Goal: Information Seeking & Learning: Find specific fact

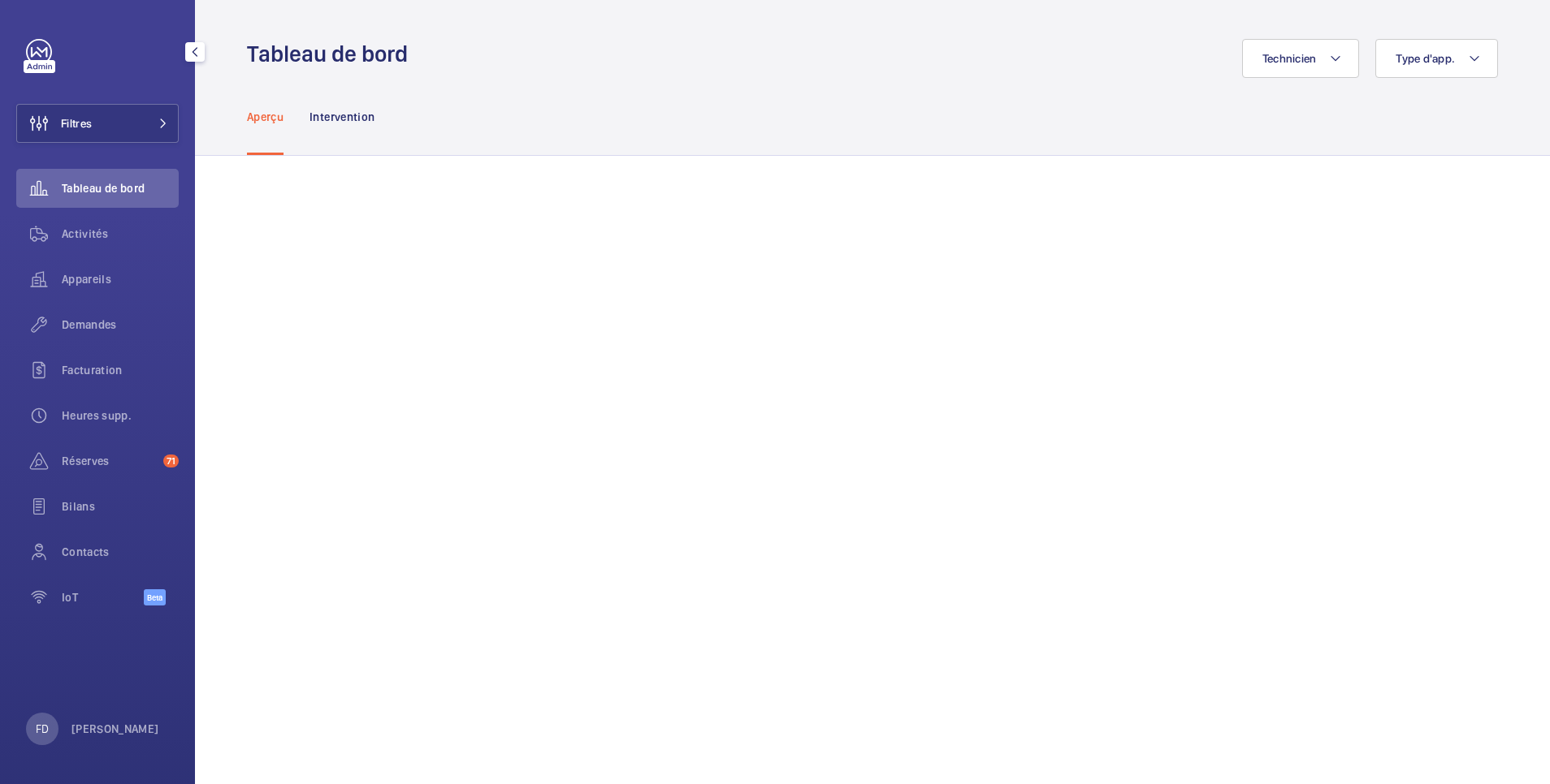
click at [80, 185] on span "Tableau de bord" at bounding box center [120, 188] width 117 height 16
click at [101, 129] on button "Filtres" at bounding box center [97, 123] width 163 height 39
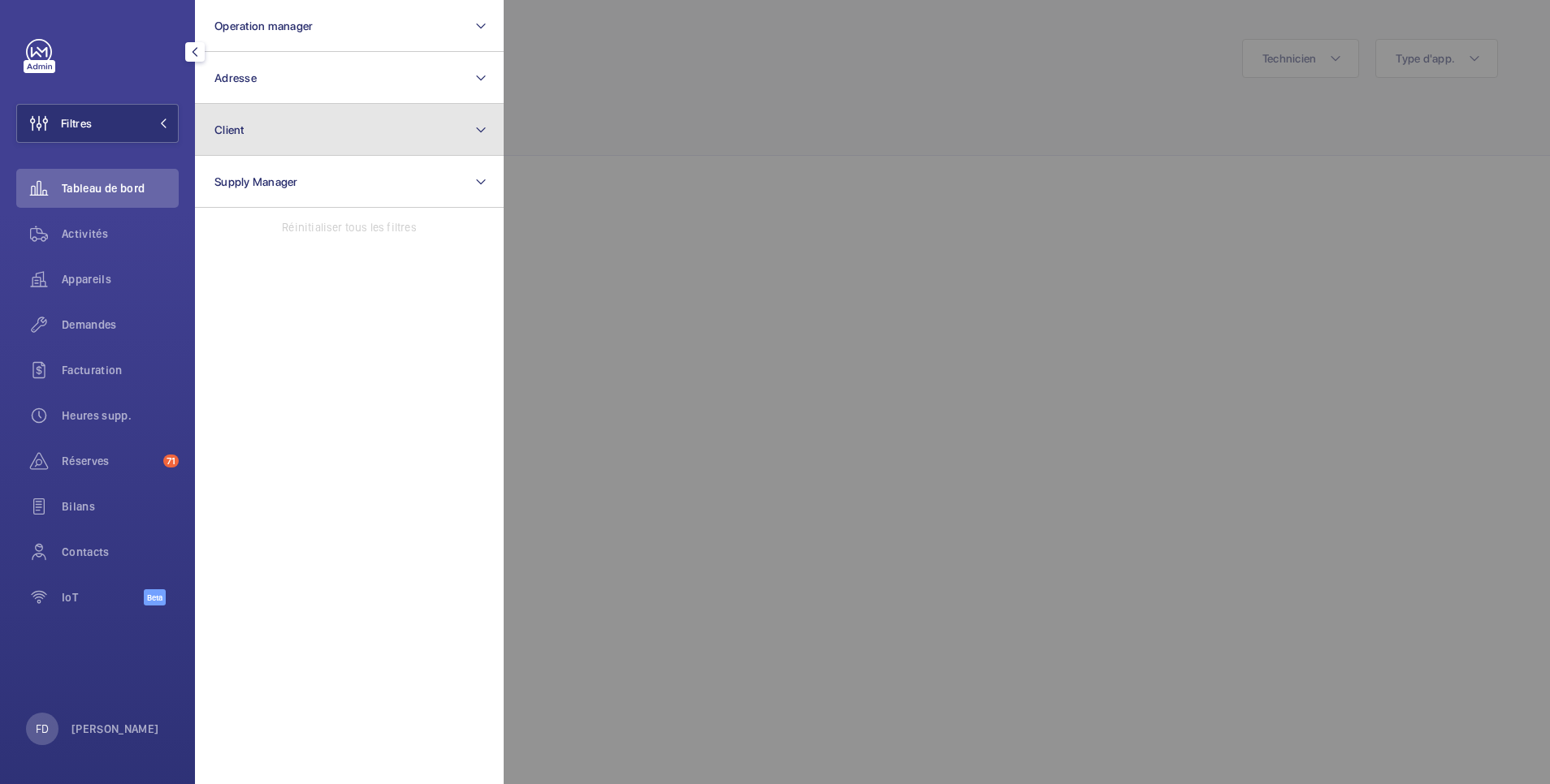
click at [242, 124] on span "Client" at bounding box center [229, 129] width 30 height 13
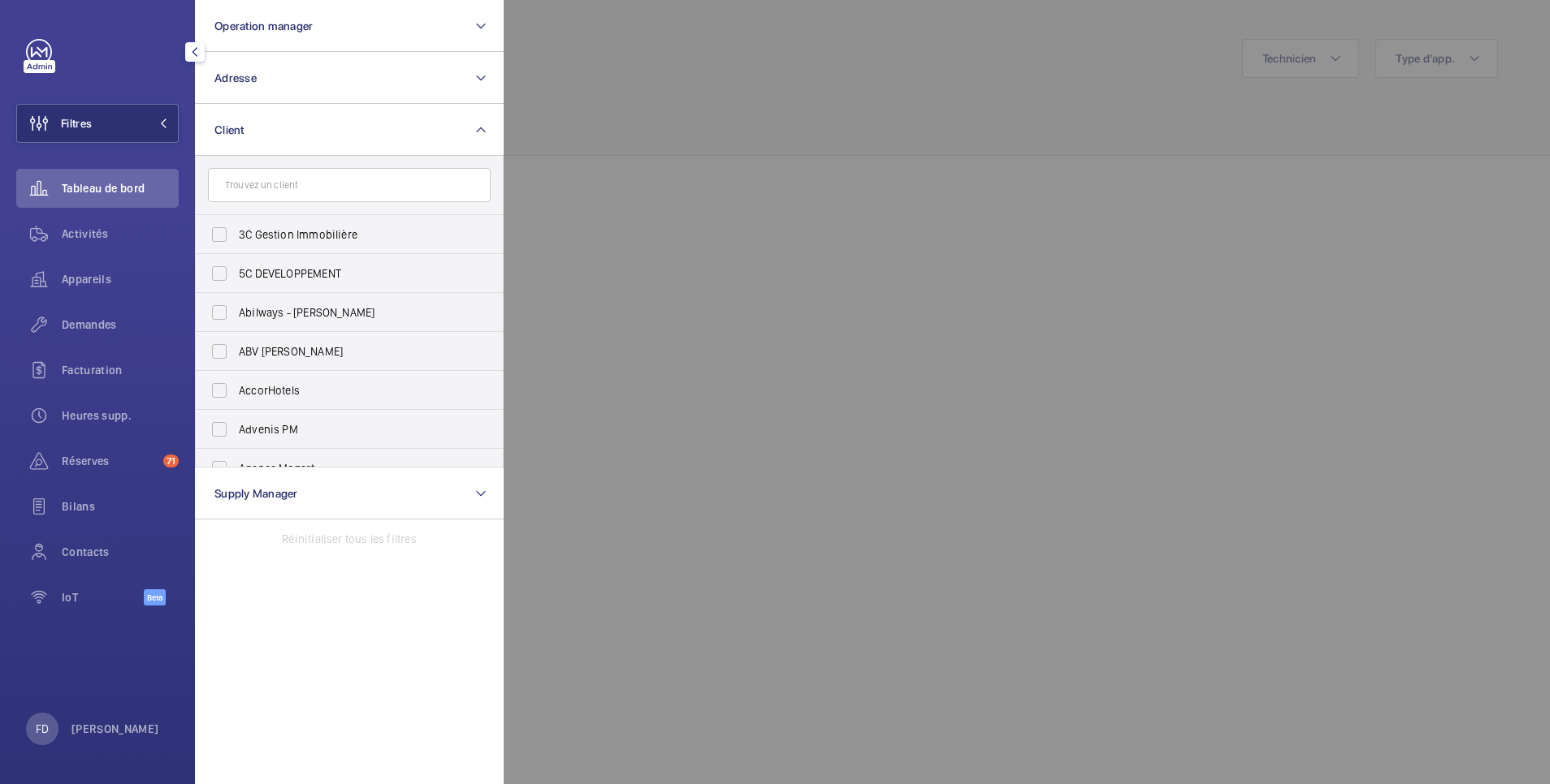
click at [253, 182] on input "text" at bounding box center [349, 184] width 282 height 35
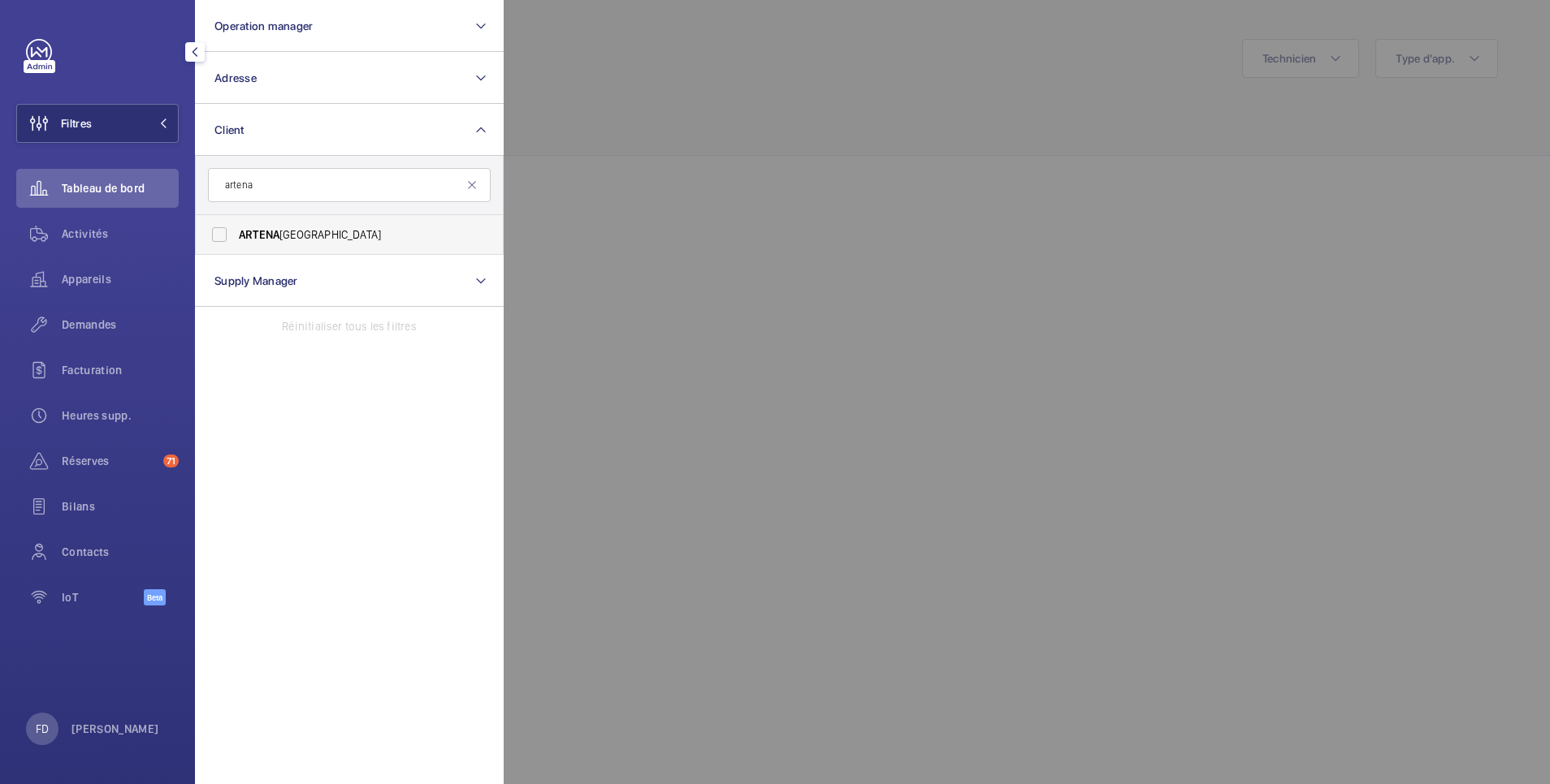
type input "artena"
click at [263, 236] on span "ARTENA" at bounding box center [258, 234] width 40 height 13
click at [236, 236] on input "ARTENA LYON" at bounding box center [219, 234] width 33 height 33
checkbox input "true"
click at [849, 128] on div at bounding box center [1278, 392] width 1550 height 784
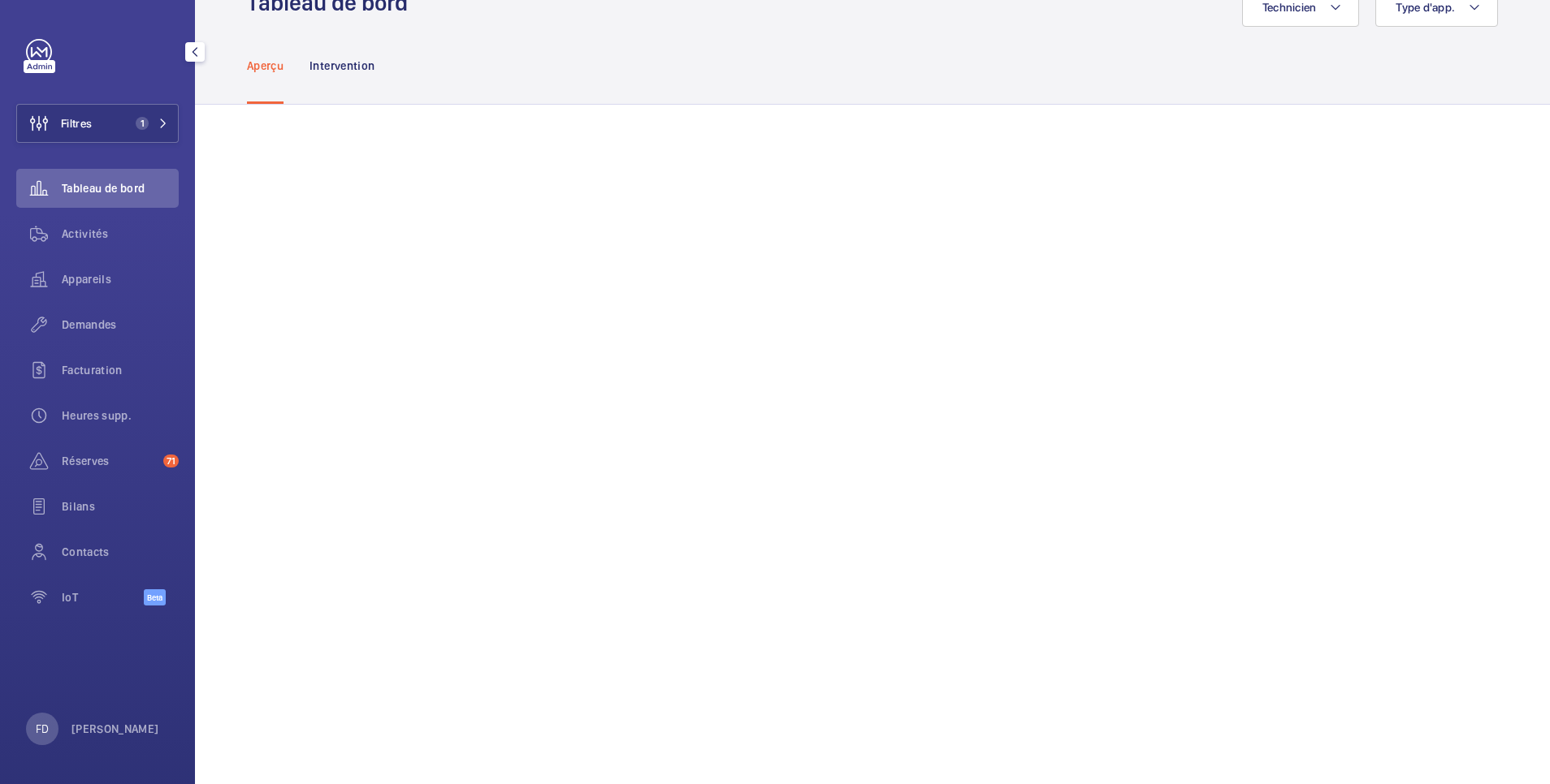
scroll to position [41, 0]
click at [82, 234] on span "Activités" at bounding box center [120, 234] width 117 height 16
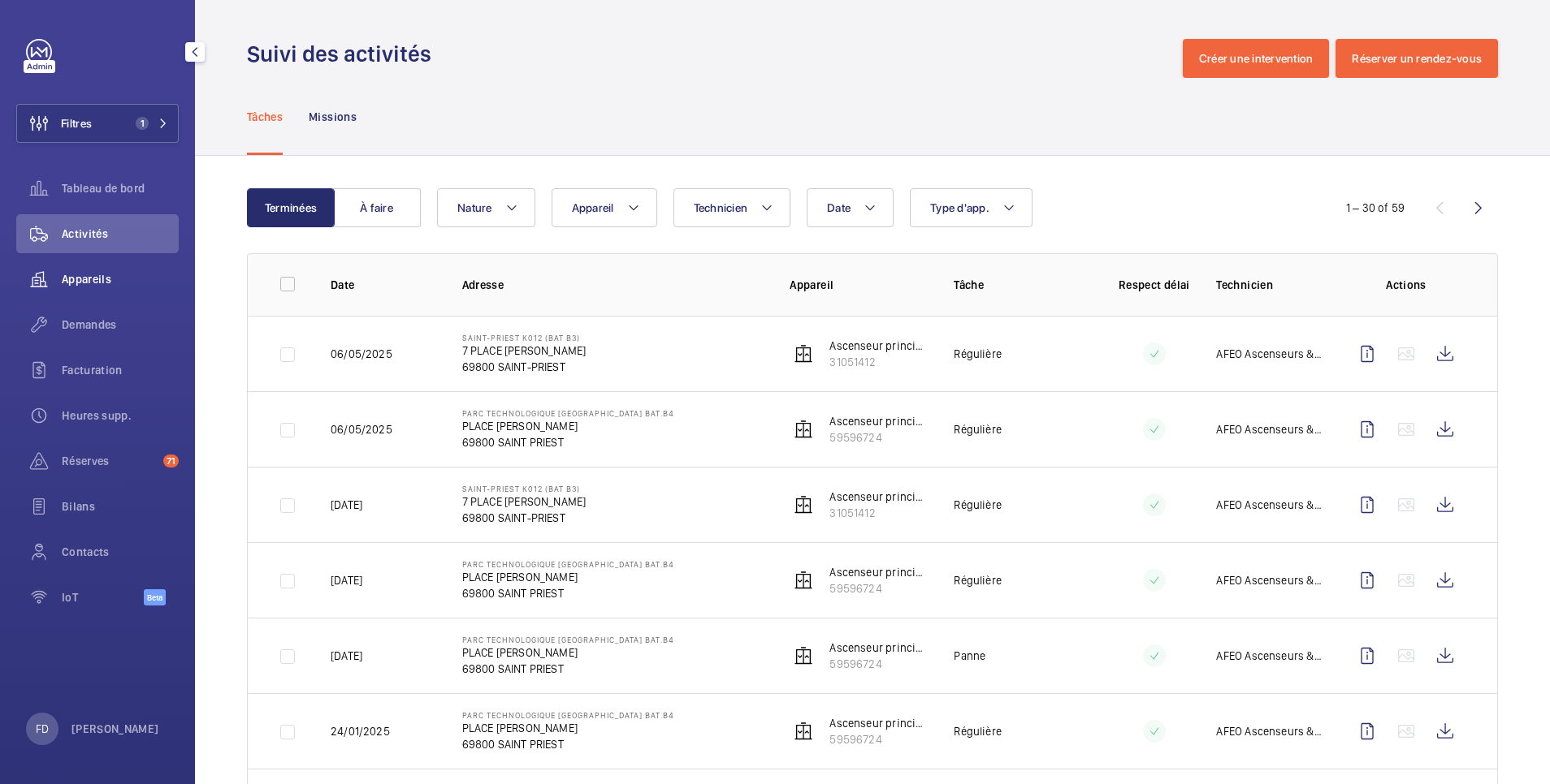
click at [89, 277] on span "Appareils" at bounding box center [120, 279] width 117 height 16
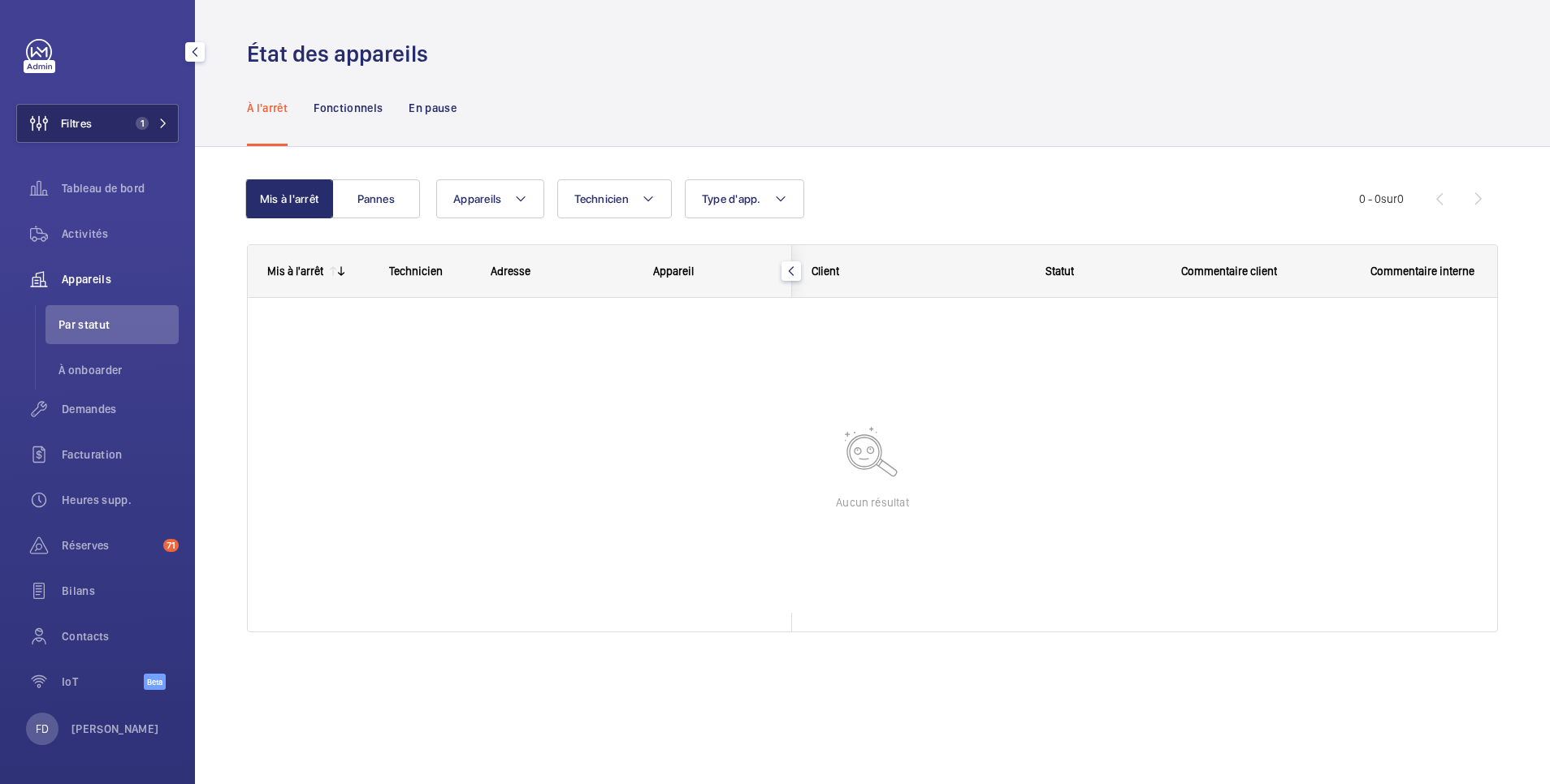
click at [117, 124] on button "Filtres 1" at bounding box center [97, 123] width 163 height 39
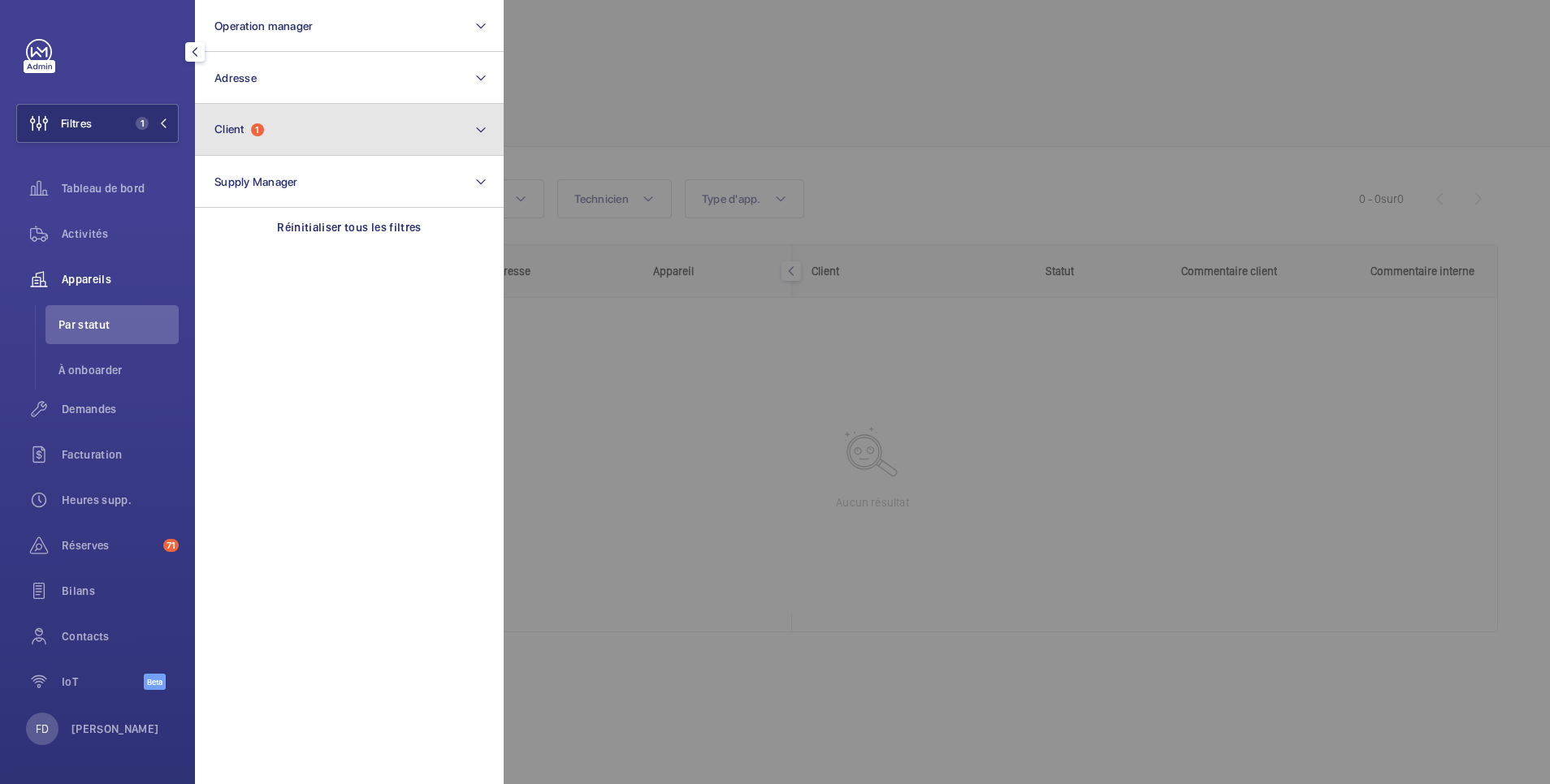
click at [296, 129] on button "Client 1" at bounding box center [349, 129] width 309 height 52
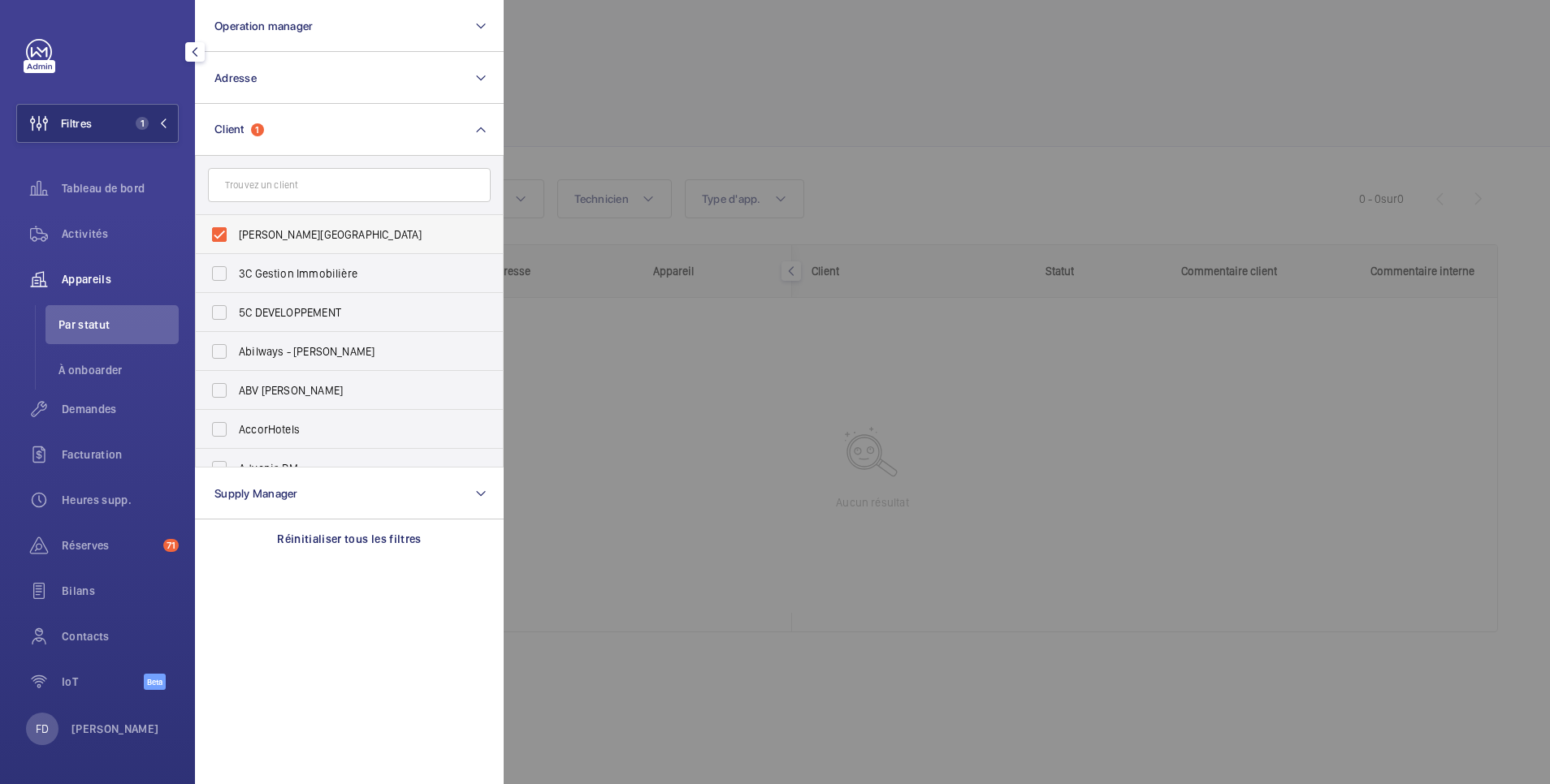
click at [221, 241] on label "ARTENA LYON" at bounding box center [336, 235] width 282 height 39
click at [221, 241] on input "ARTENA LYON" at bounding box center [219, 234] width 33 height 33
checkbox input "false"
click at [745, 62] on div at bounding box center [1278, 392] width 1550 height 784
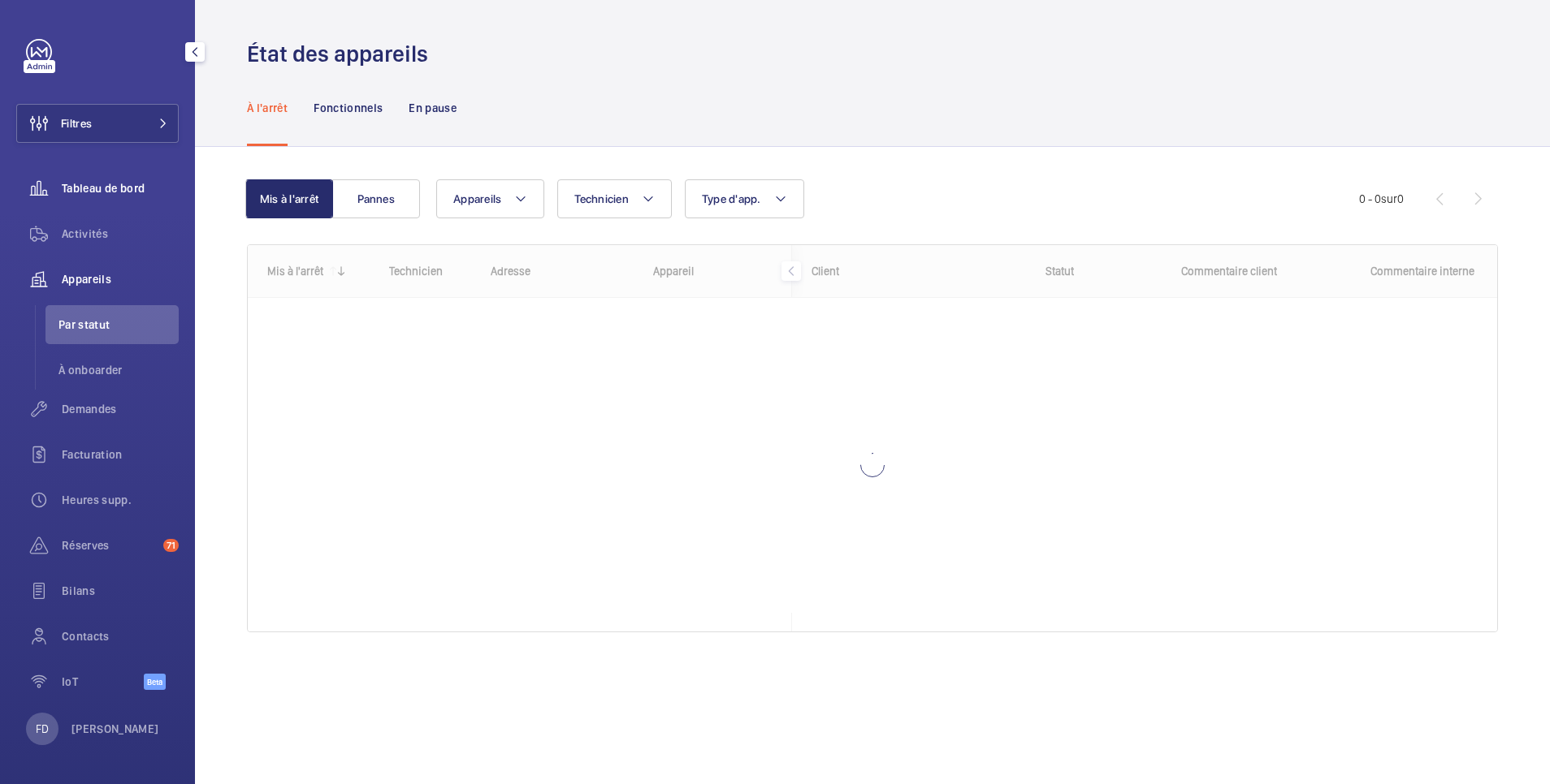
click at [92, 185] on span "Tableau de bord" at bounding box center [120, 188] width 117 height 16
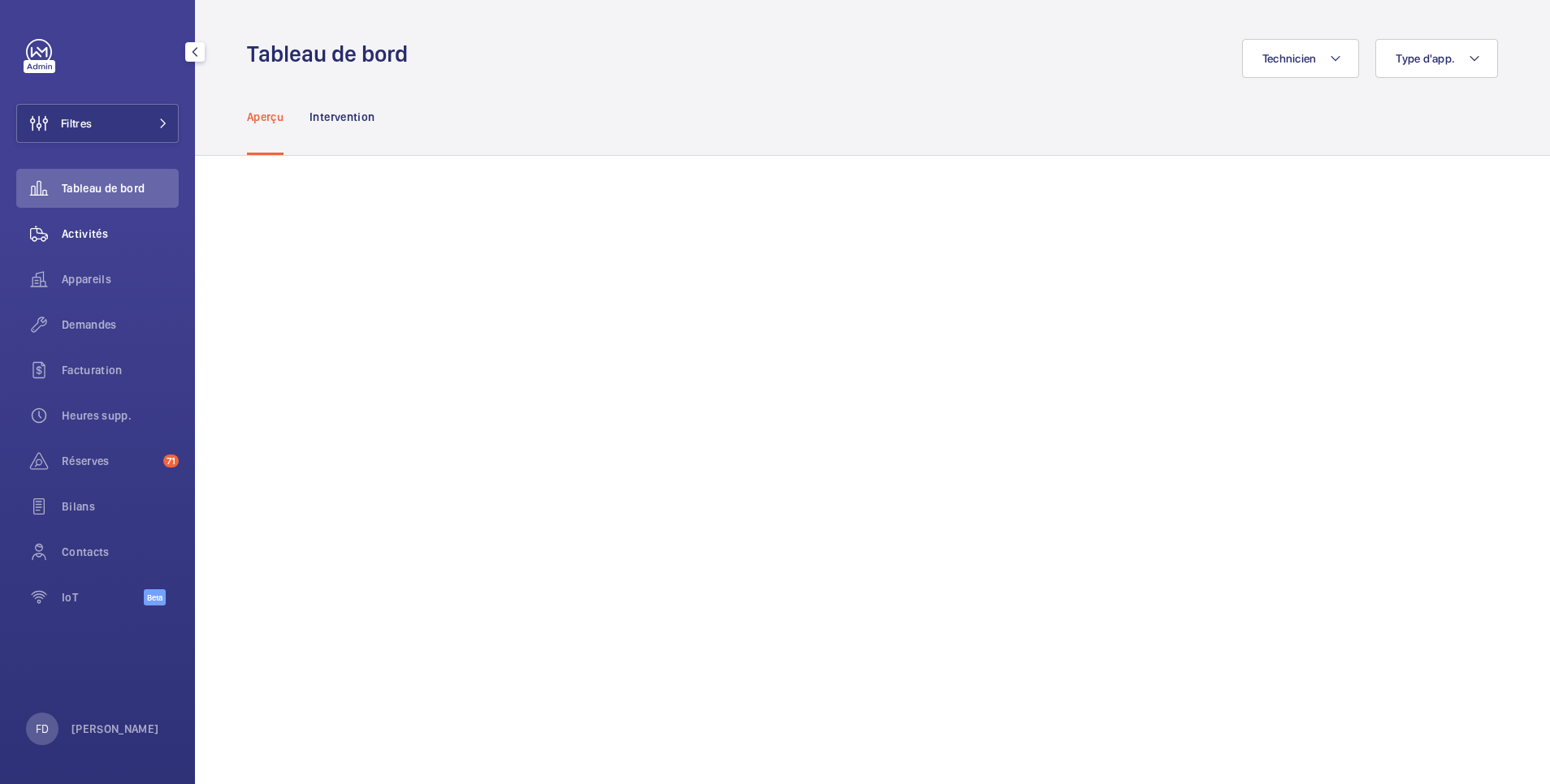
click at [87, 233] on span "Activités" at bounding box center [120, 234] width 117 height 16
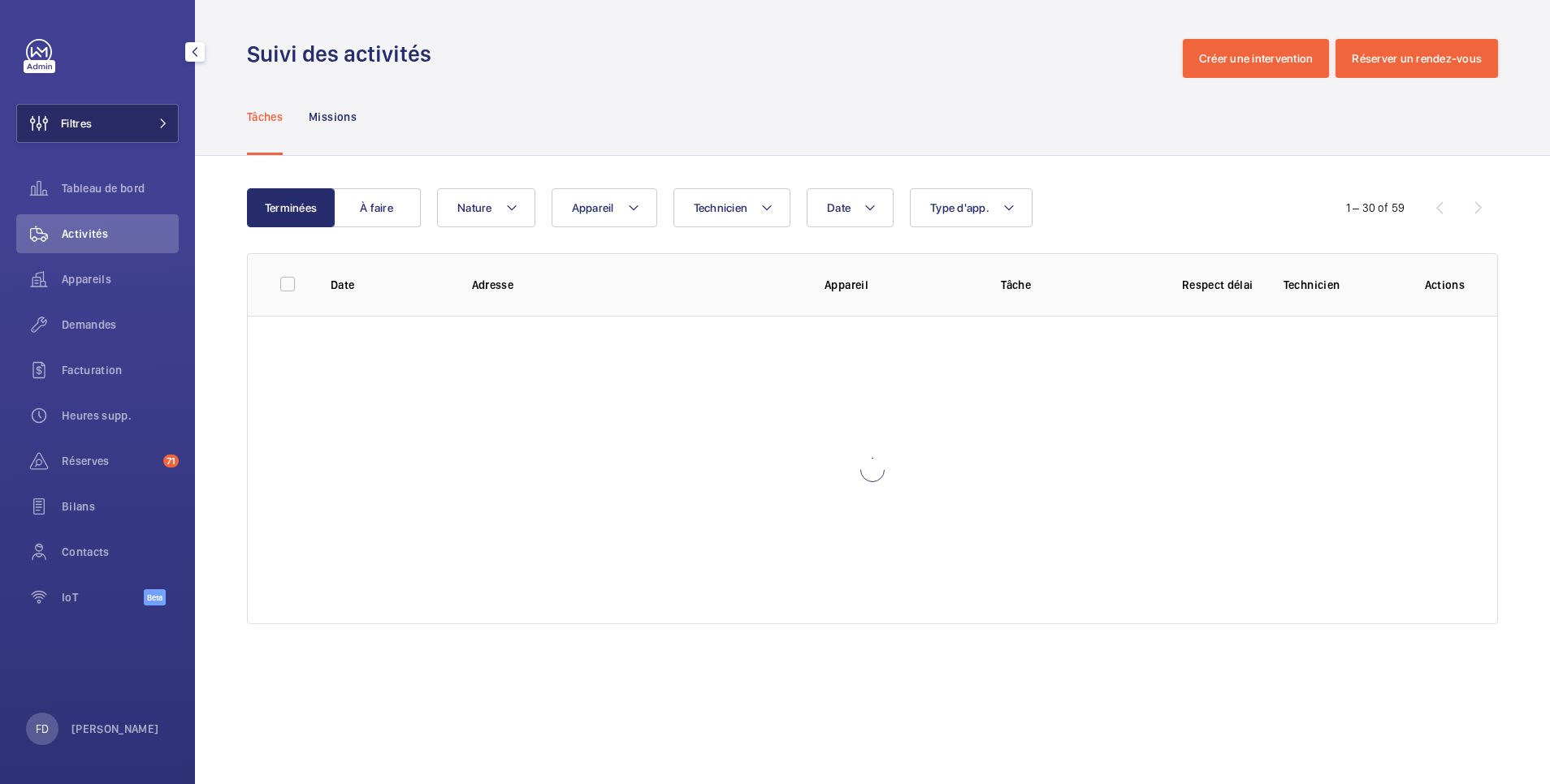
click at [121, 126] on button "Filtres" at bounding box center [97, 123] width 163 height 39
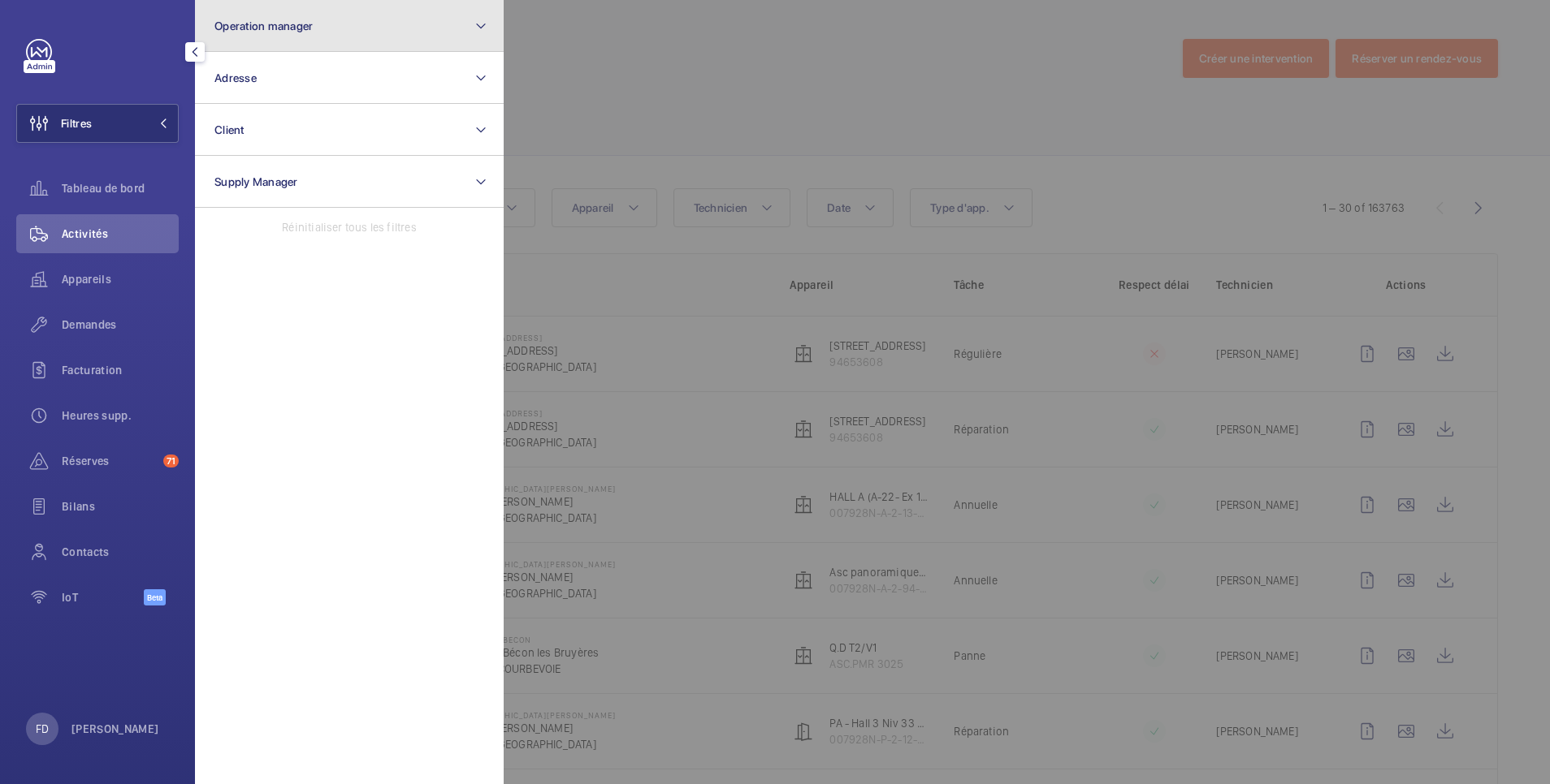
drag, startPoint x: 302, startPoint y: 27, endPoint x: 305, endPoint y: 44, distance: 17.3
click at [302, 33] on button "Operation manager" at bounding box center [349, 26] width 309 height 52
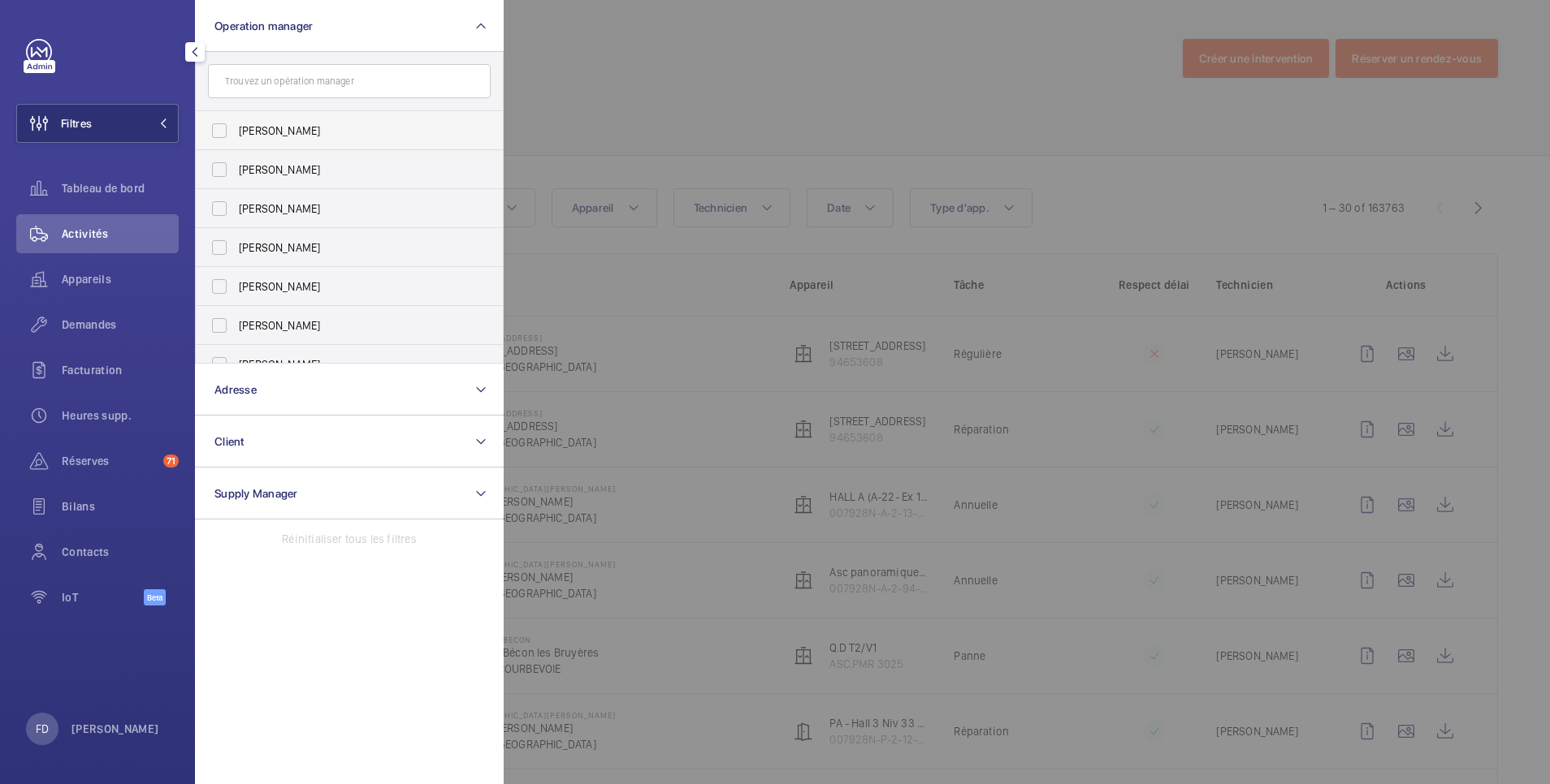
click at [290, 135] on span "[PERSON_NAME]" at bounding box center [350, 130] width 223 height 16
click at [236, 135] on input "[PERSON_NAME]" at bounding box center [219, 130] width 33 height 33
checkbox input "true"
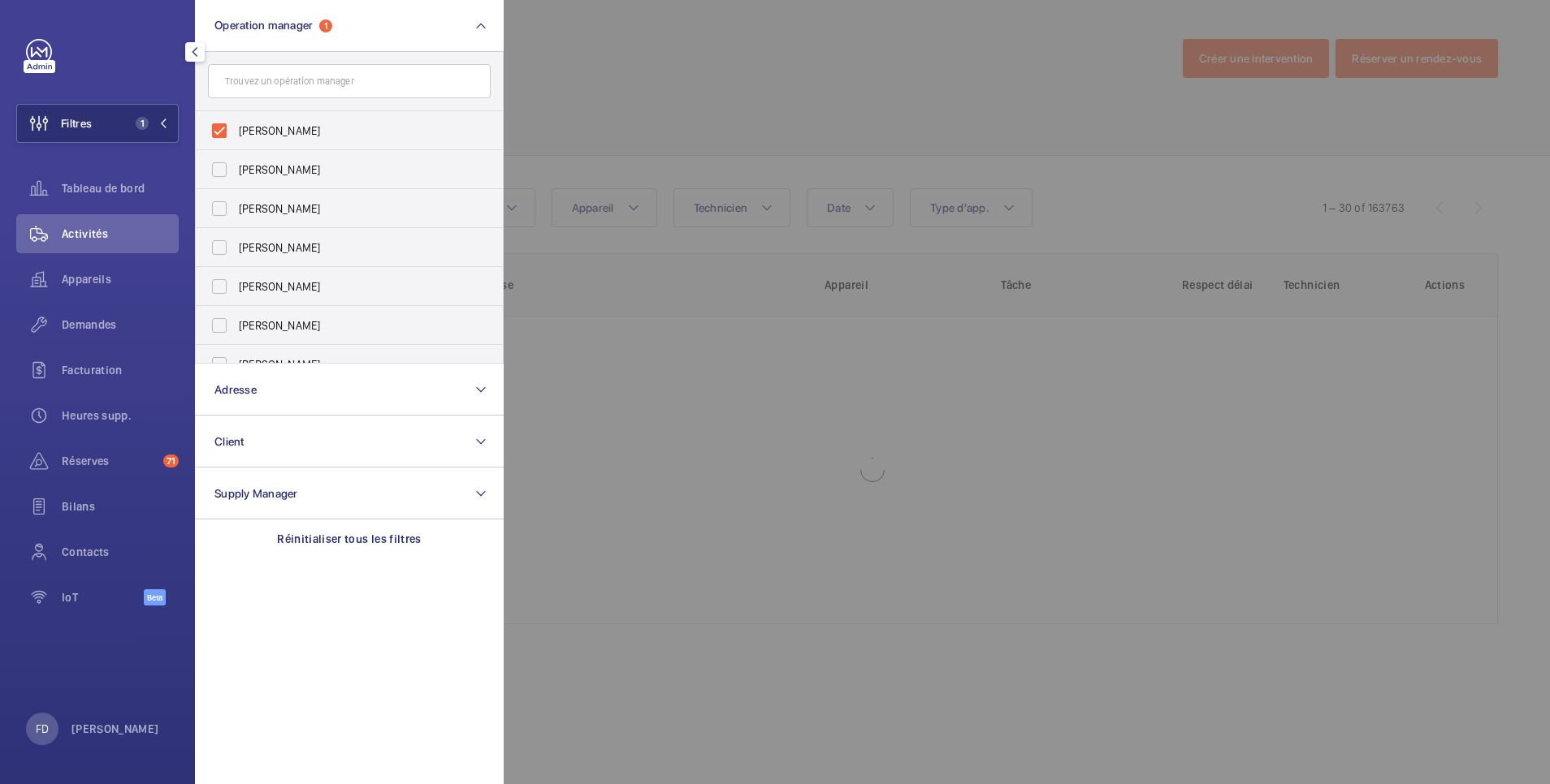
click at [696, 70] on div at bounding box center [1278, 392] width 1550 height 784
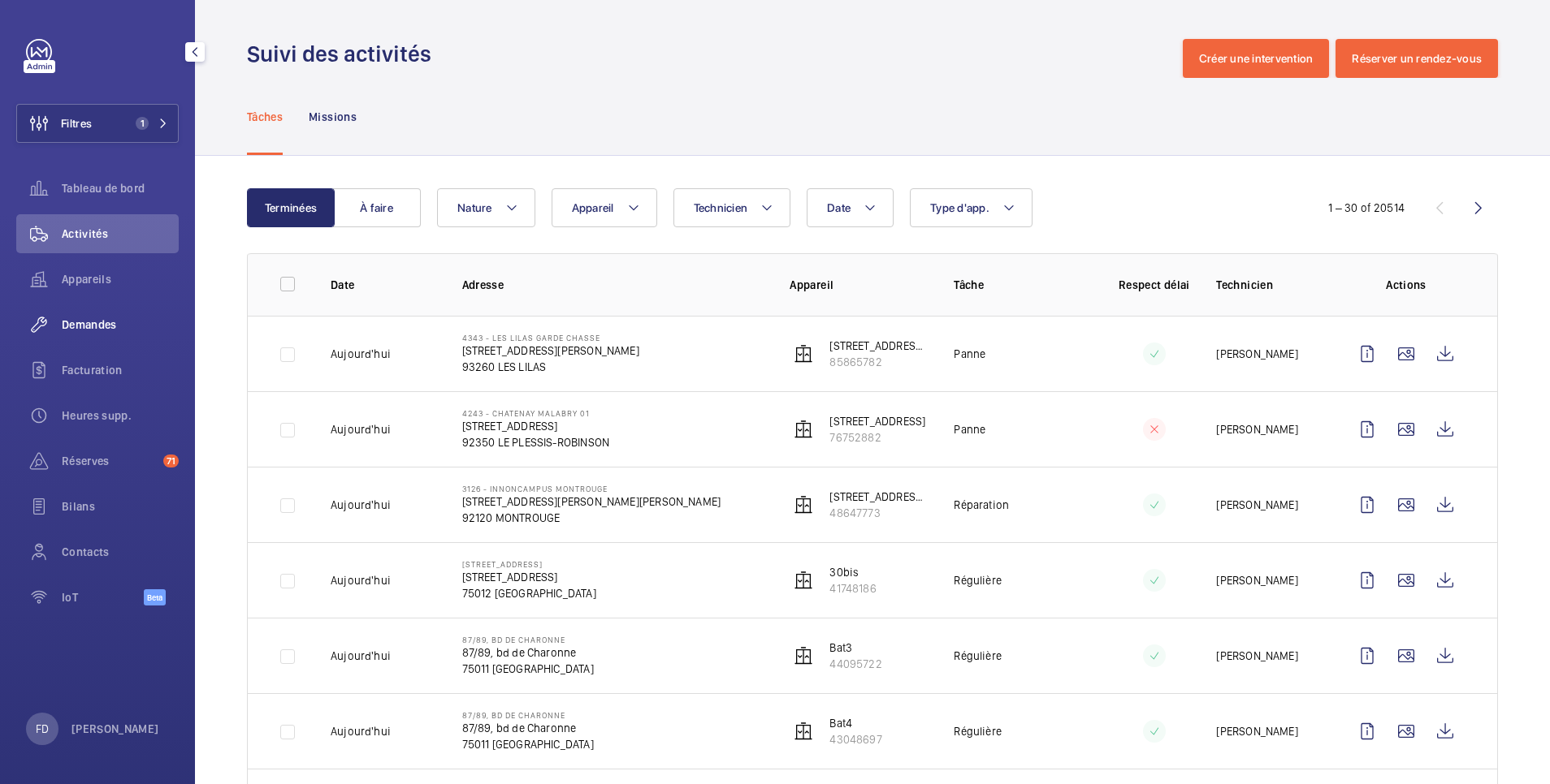
click at [107, 323] on span "Demandes" at bounding box center [120, 324] width 117 height 16
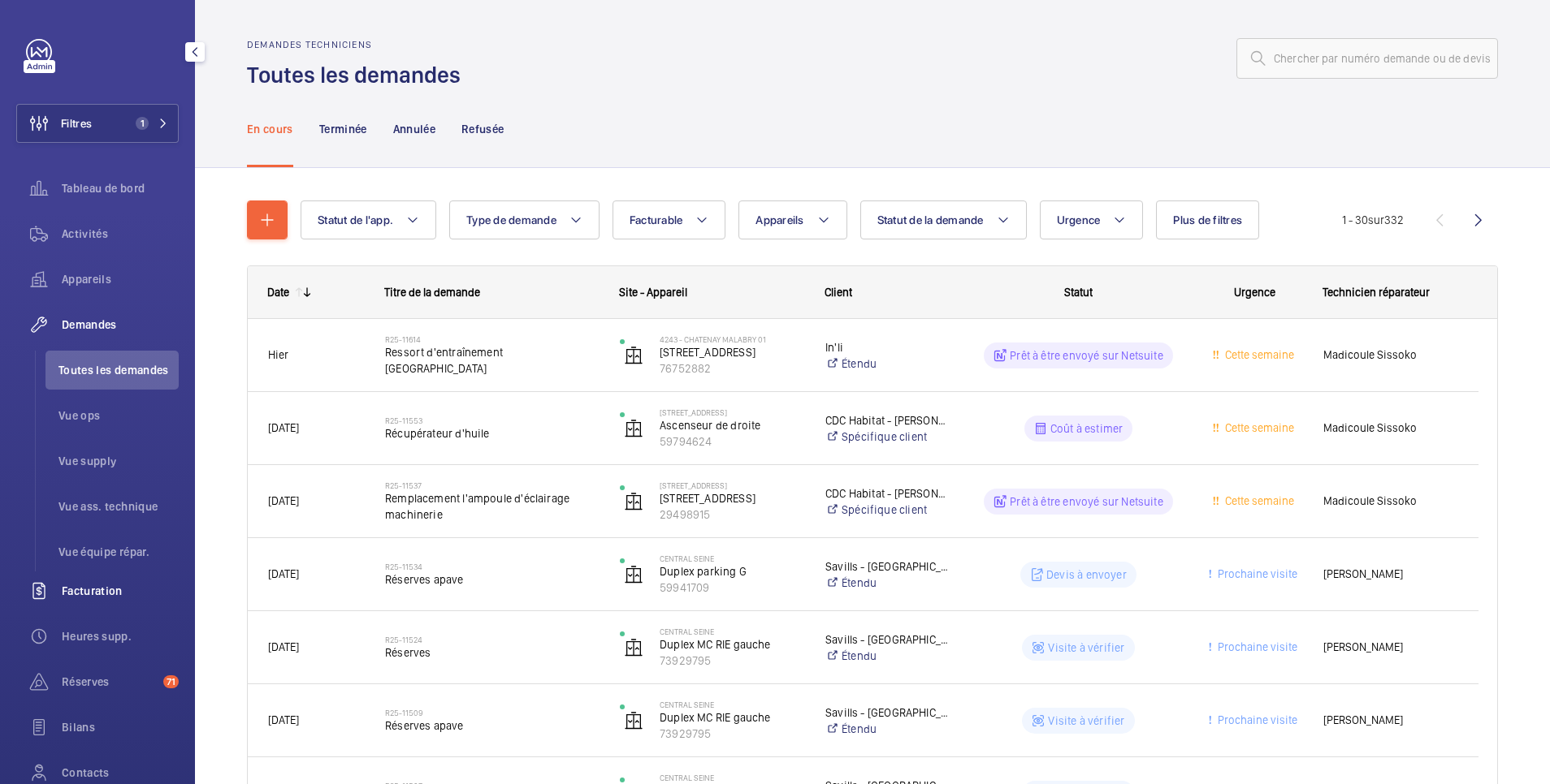
click at [110, 588] on span "Facturation" at bounding box center [120, 591] width 117 height 16
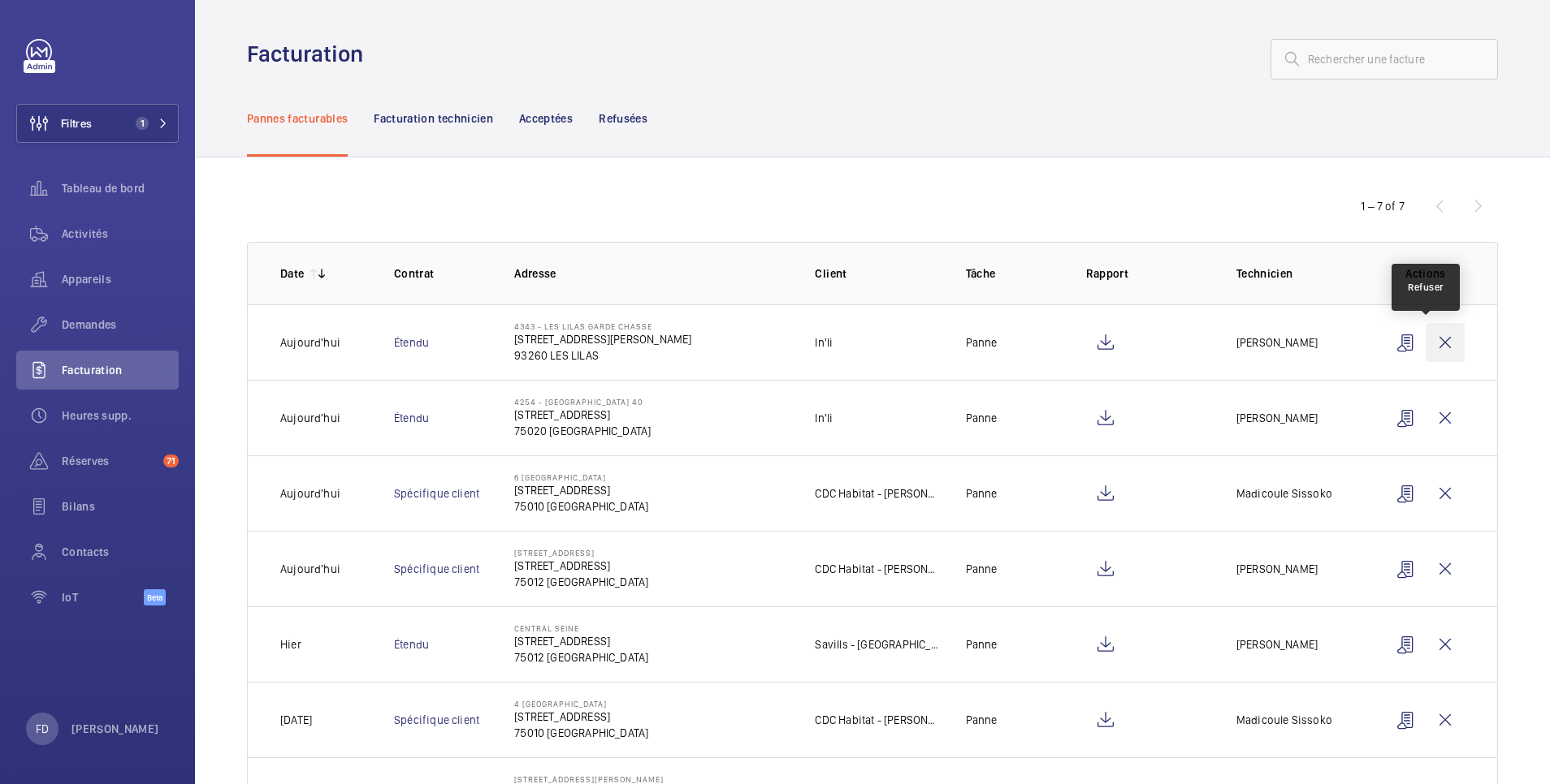
click at [1433, 343] on wm-front-icon-button at bounding box center [1445, 343] width 39 height 39
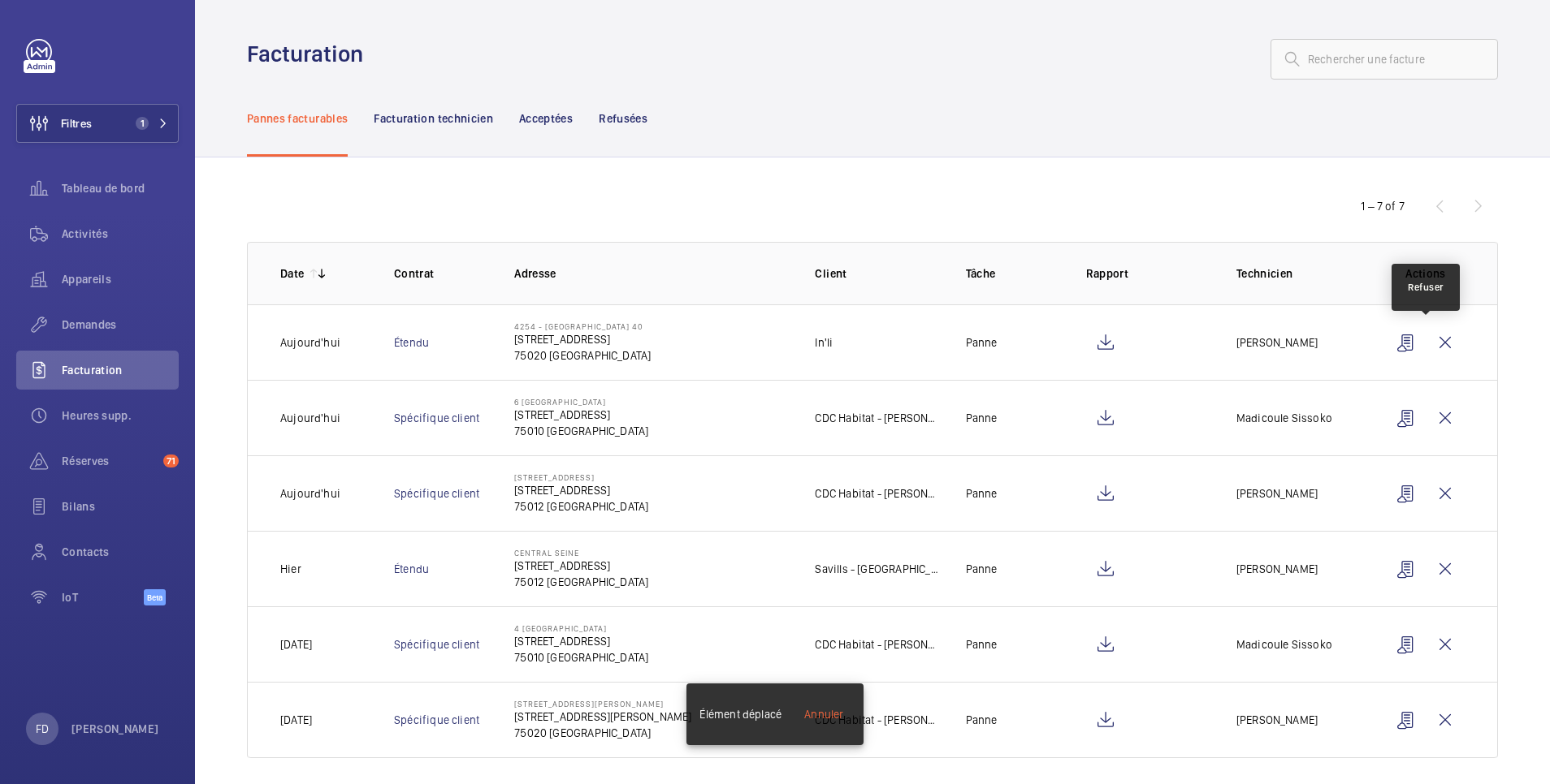
click at [1433, 343] on wm-front-icon-button at bounding box center [1445, 343] width 39 height 39
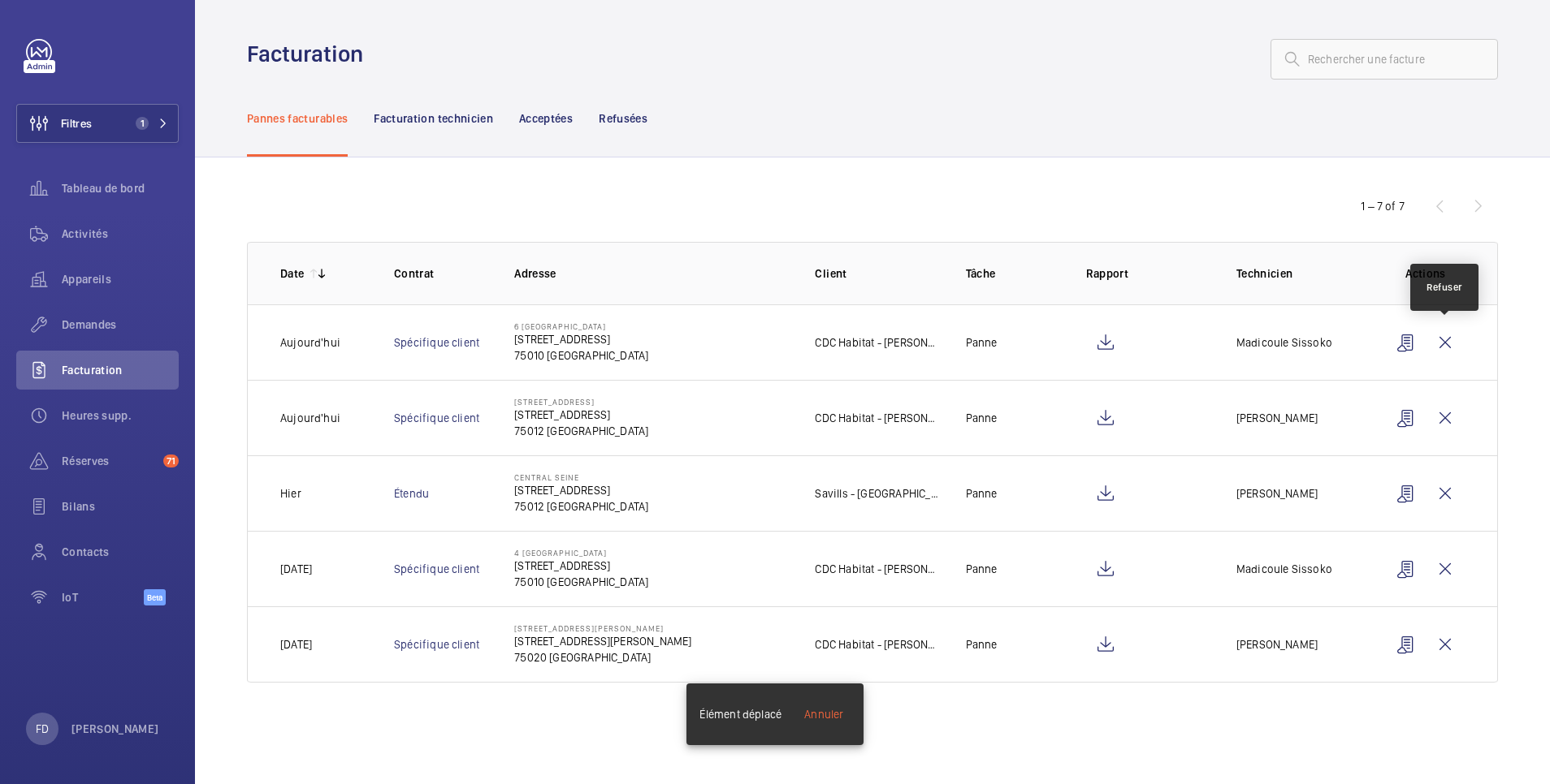
click at [1433, 343] on wm-front-icon-button at bounding box center [1445, 343] width 39 height 39
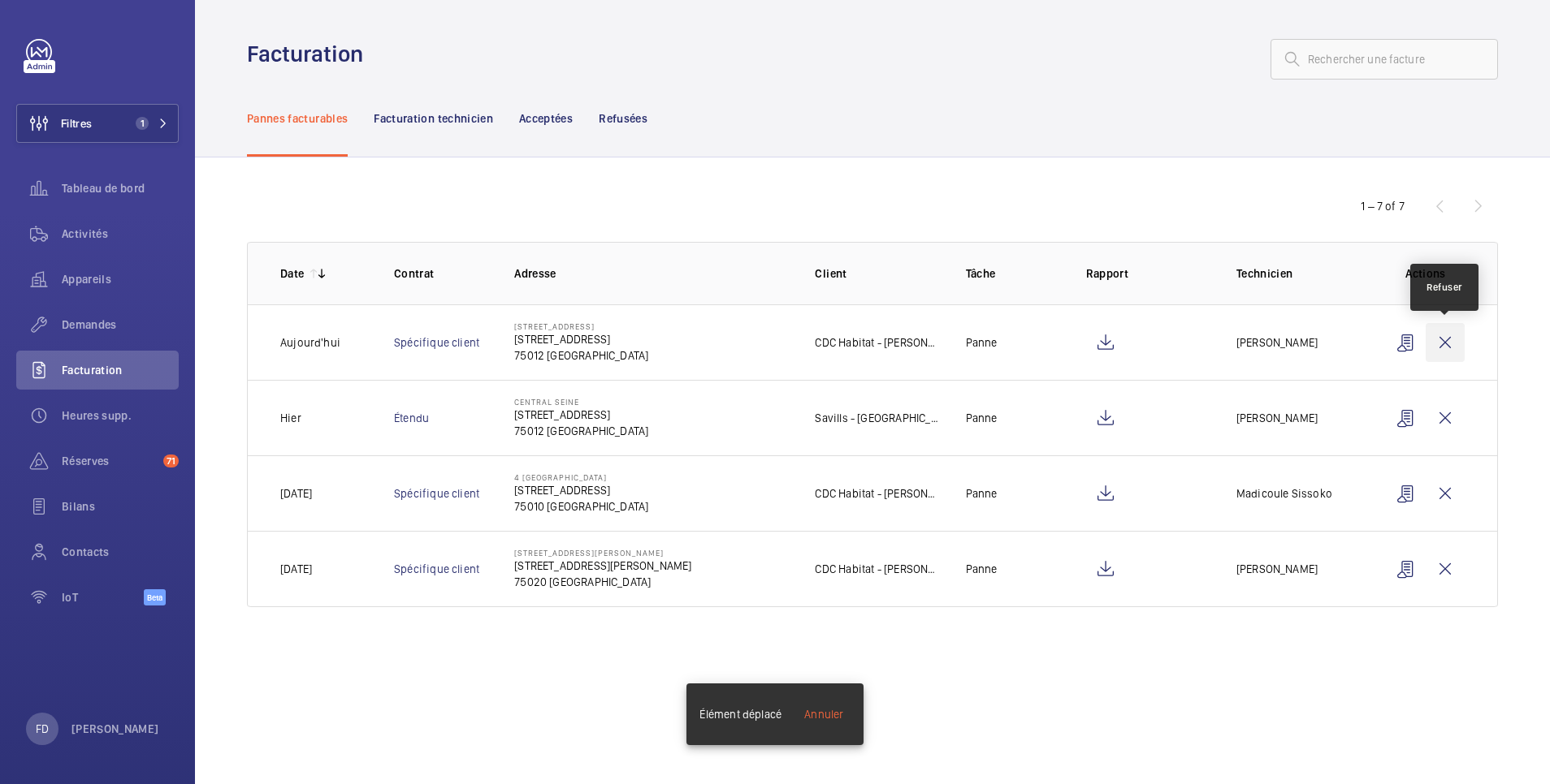
click at [1446, 333] on wm-front-icon-button at bounding box center [1445, 343] width 39 height 39
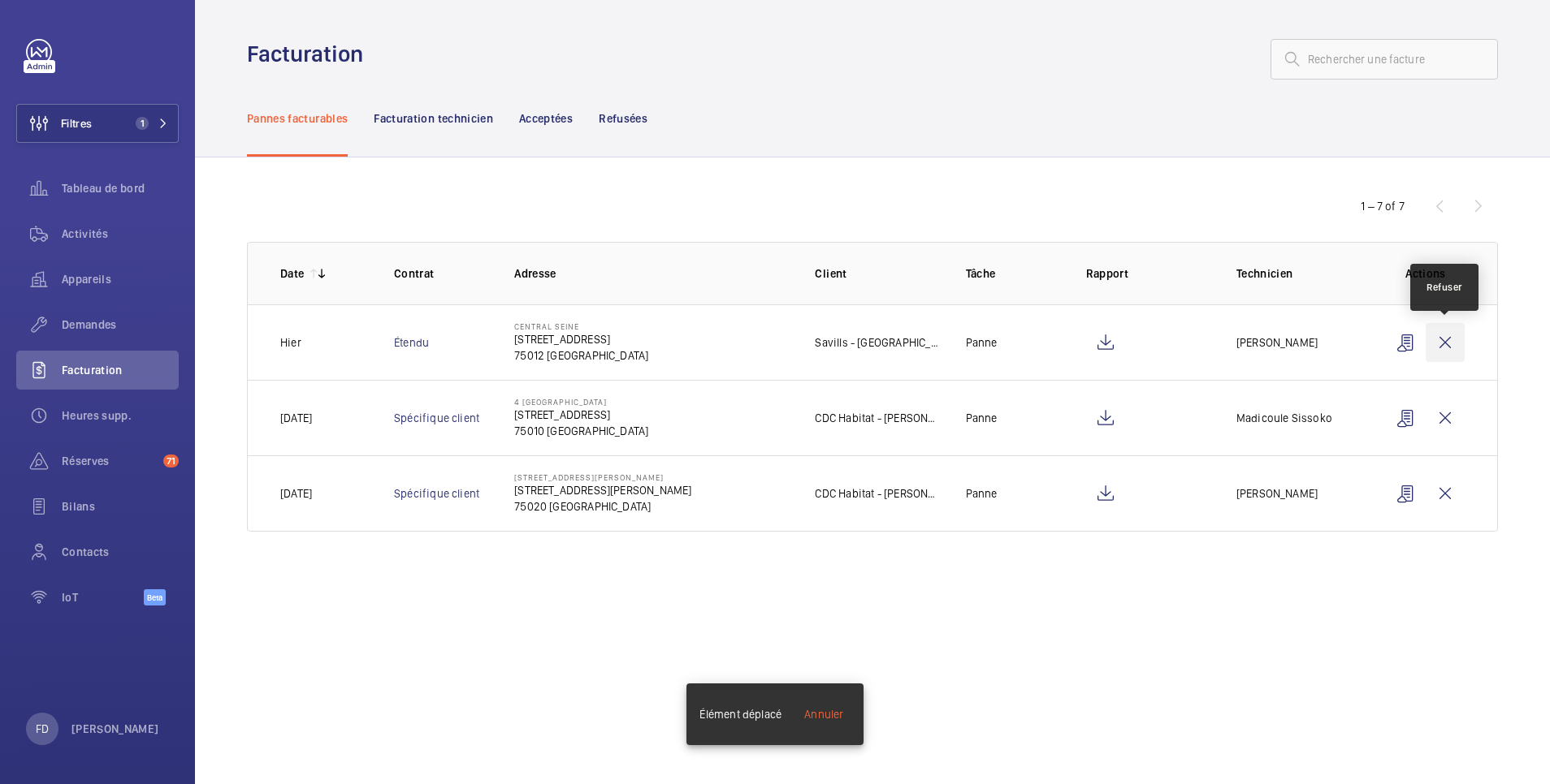
click at [1446, 335] on wm-front-icon-button at bounding box center [1445, 343] width 39 height 39
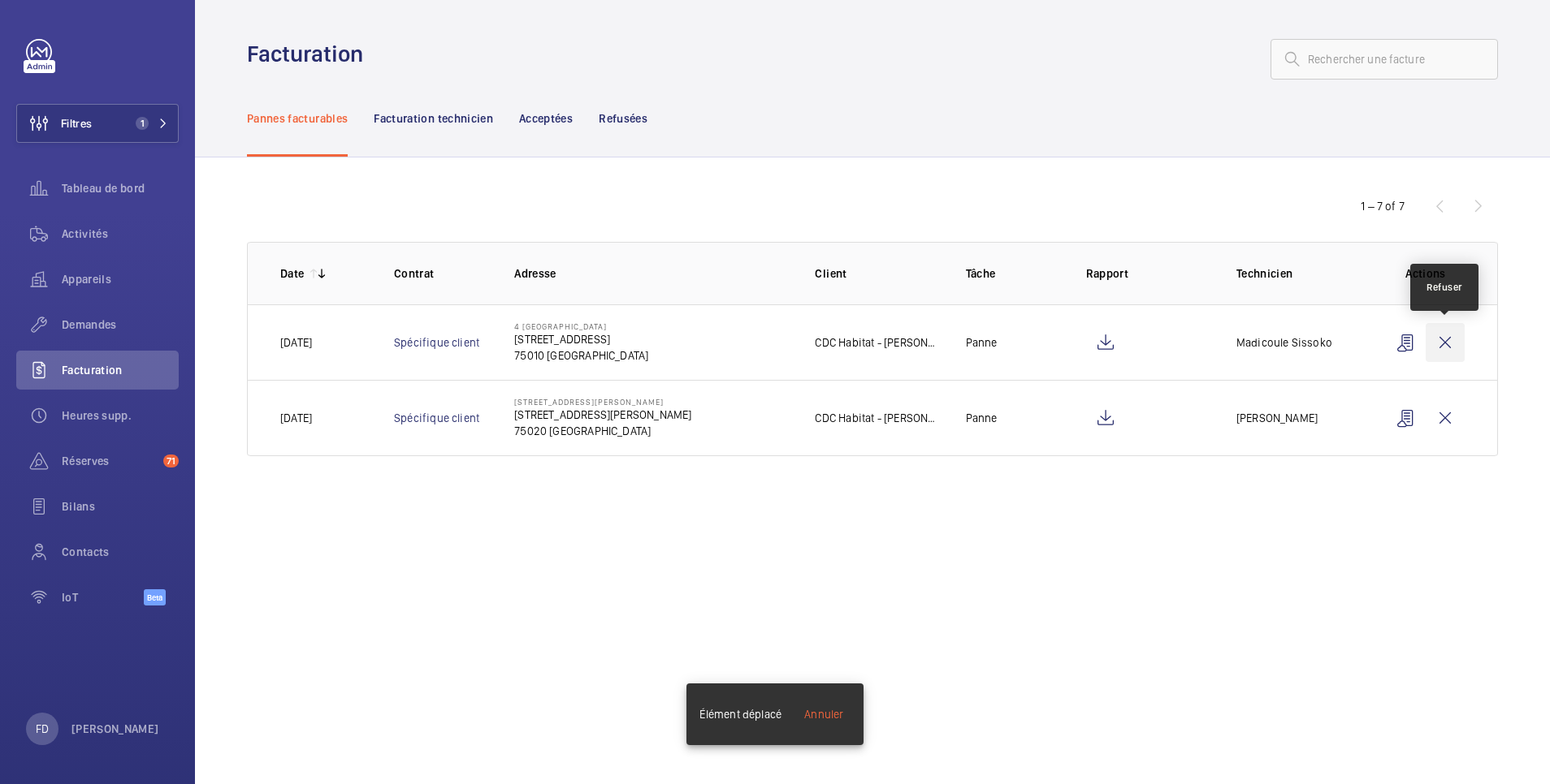
click at [1446, 336] on wm-front-icon-button at bounding box center [1445, 343] width 39 height 39
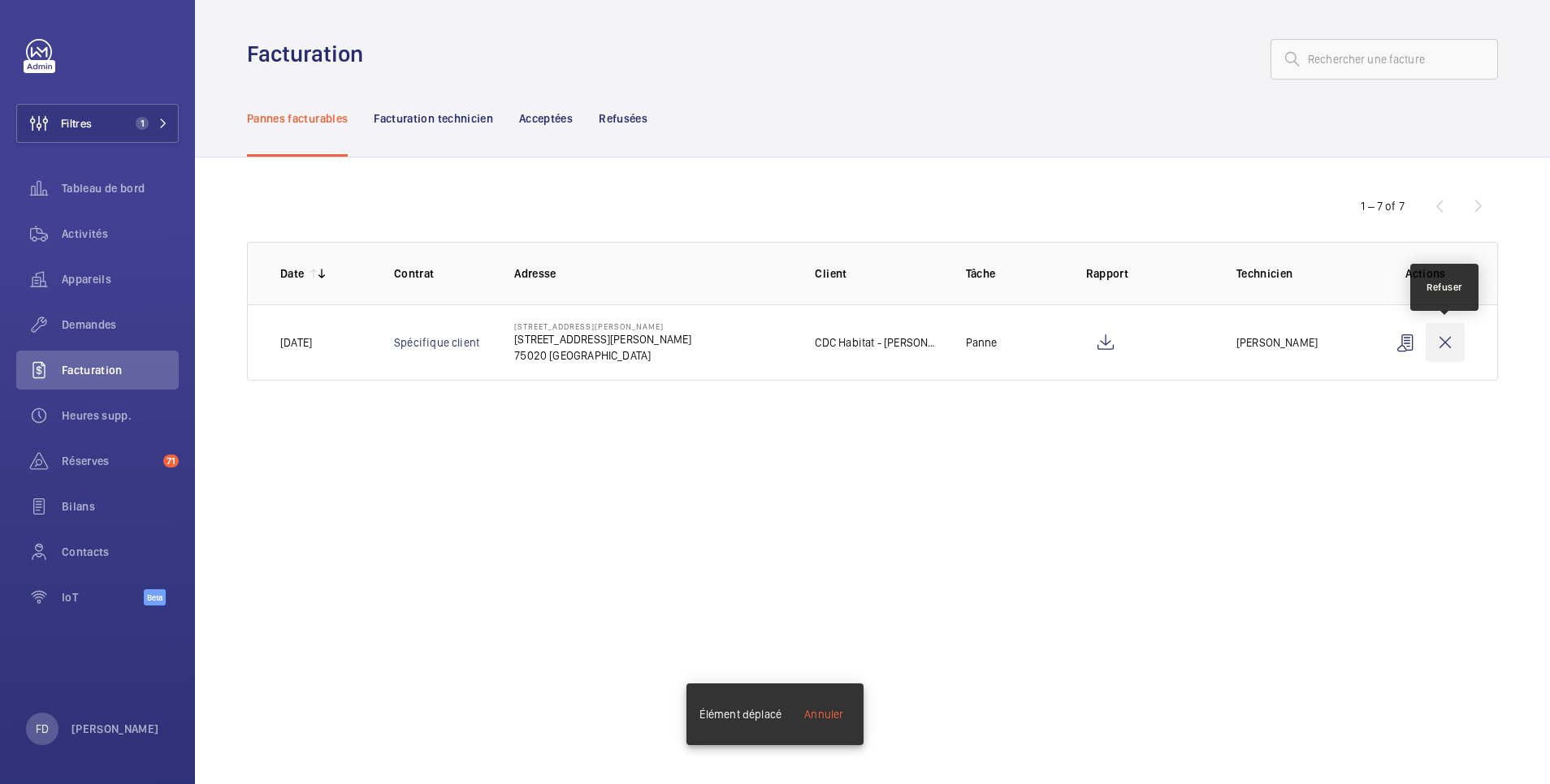
click at [1446, 338] on wm-front-icon-button at bounding box center [1445, 343] width 39 height 39
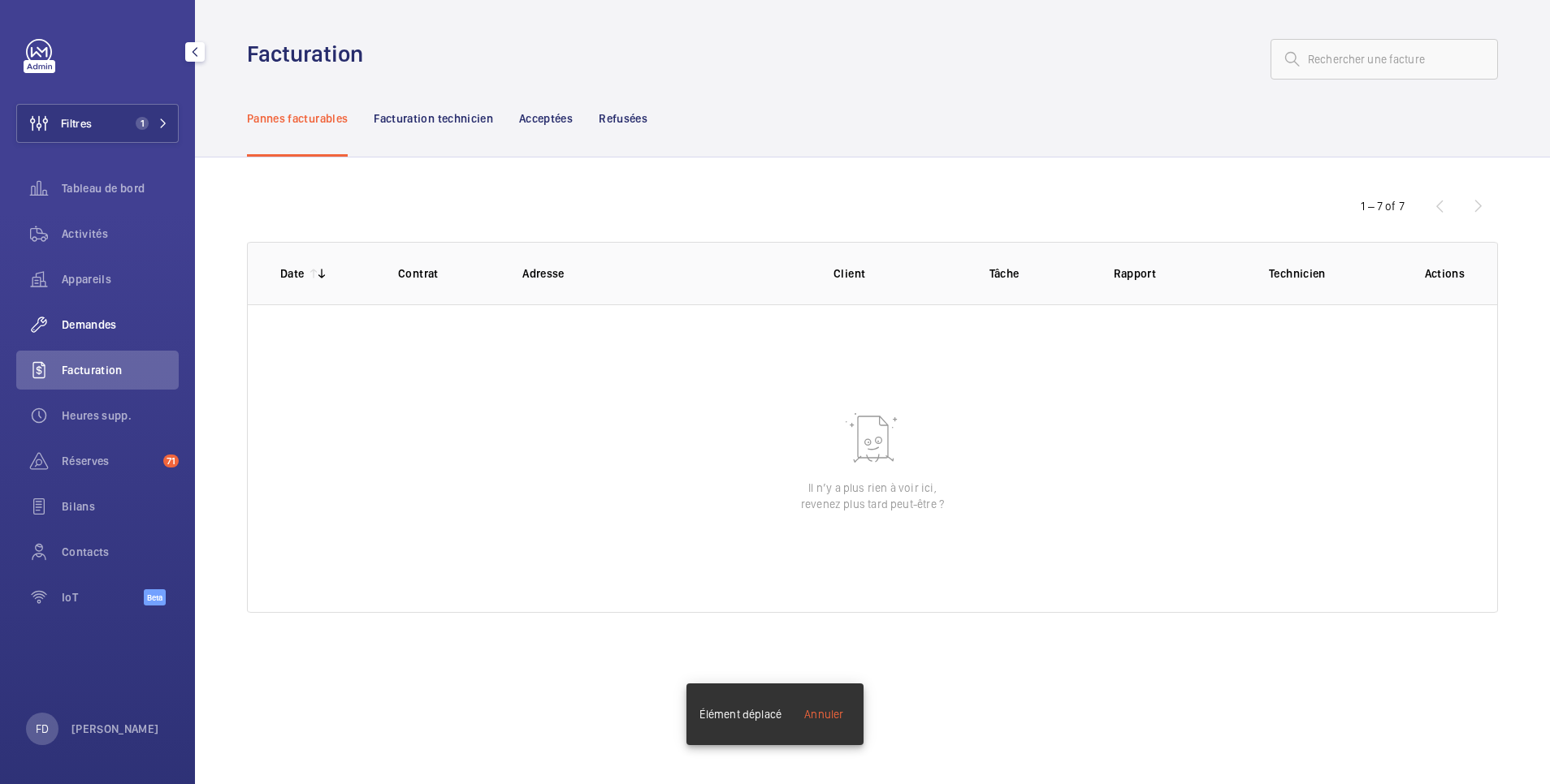
click at [87, 330] on span "Demandes" at bounding box center [120, 324] width 117 height 16
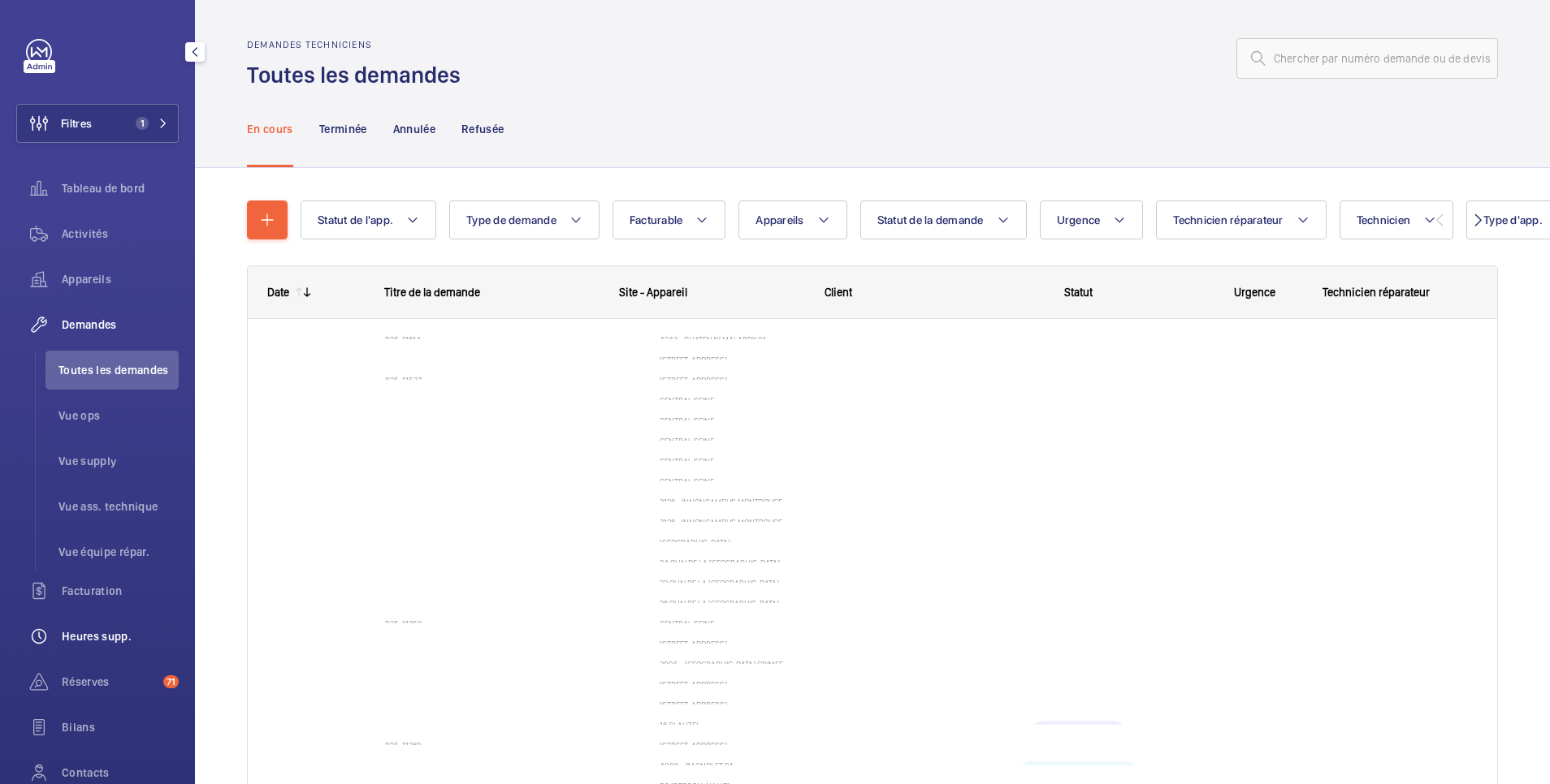
click at [108, 410] on span "Vue ops" at bounding box center [118, 415] width 120 height 16
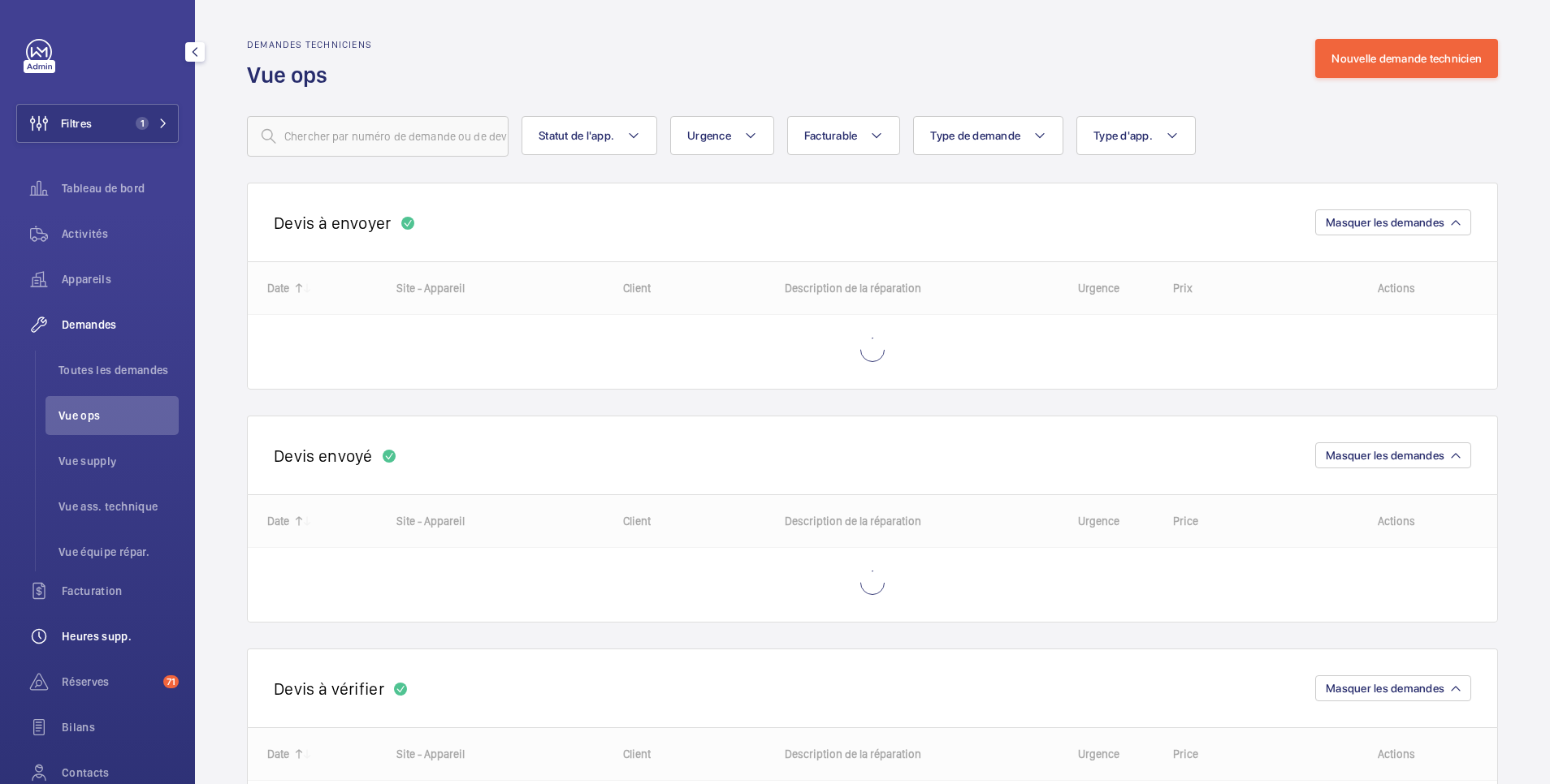
click at [102, 639] on span "Heures supp." at bounding box center [120, 636] width 117 height 16
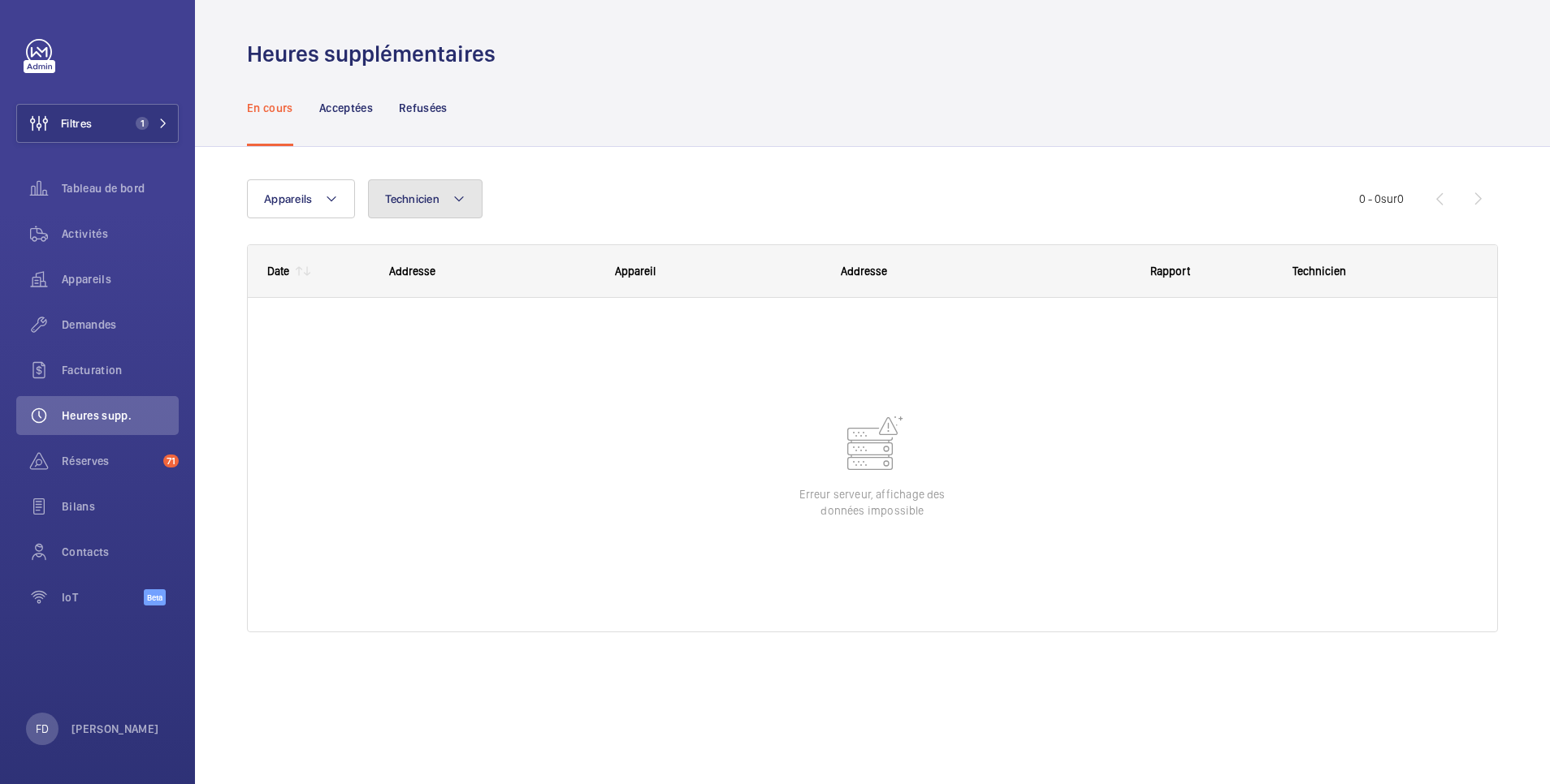
click at [400, 193] on button "Technicien" at bounding box center [425, 199] width 114 height 39
type input "lass"
click at [394, 305] on label "Lass ana Fadiga" at bounding box center [510, 308] width 282 height 39
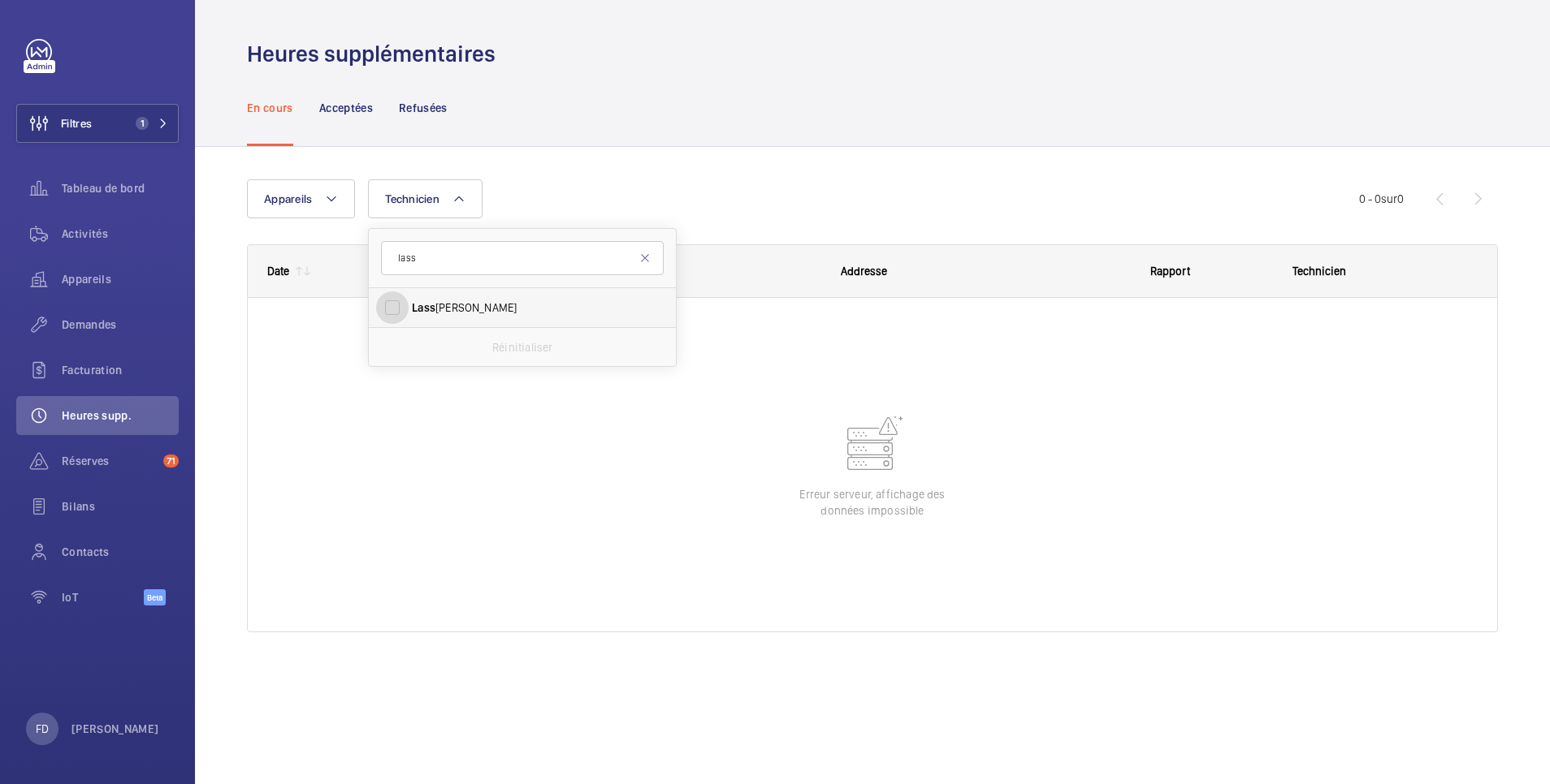
click at [394, 305] on input "Lass ana Fadiga" at bounding box center [392, 308] width 33 height 33
checkbox input "true"
click at [704, 172] on div "Appareils Technicien 1 lass Lass ana Fadiga Réinitialiser Plus de filtres Réini…" at bounding box center [872, 412] width 1251 height 518
click at [355, 103] on p "Acceptées" at bounding box center [345, 107] width 53 height 16
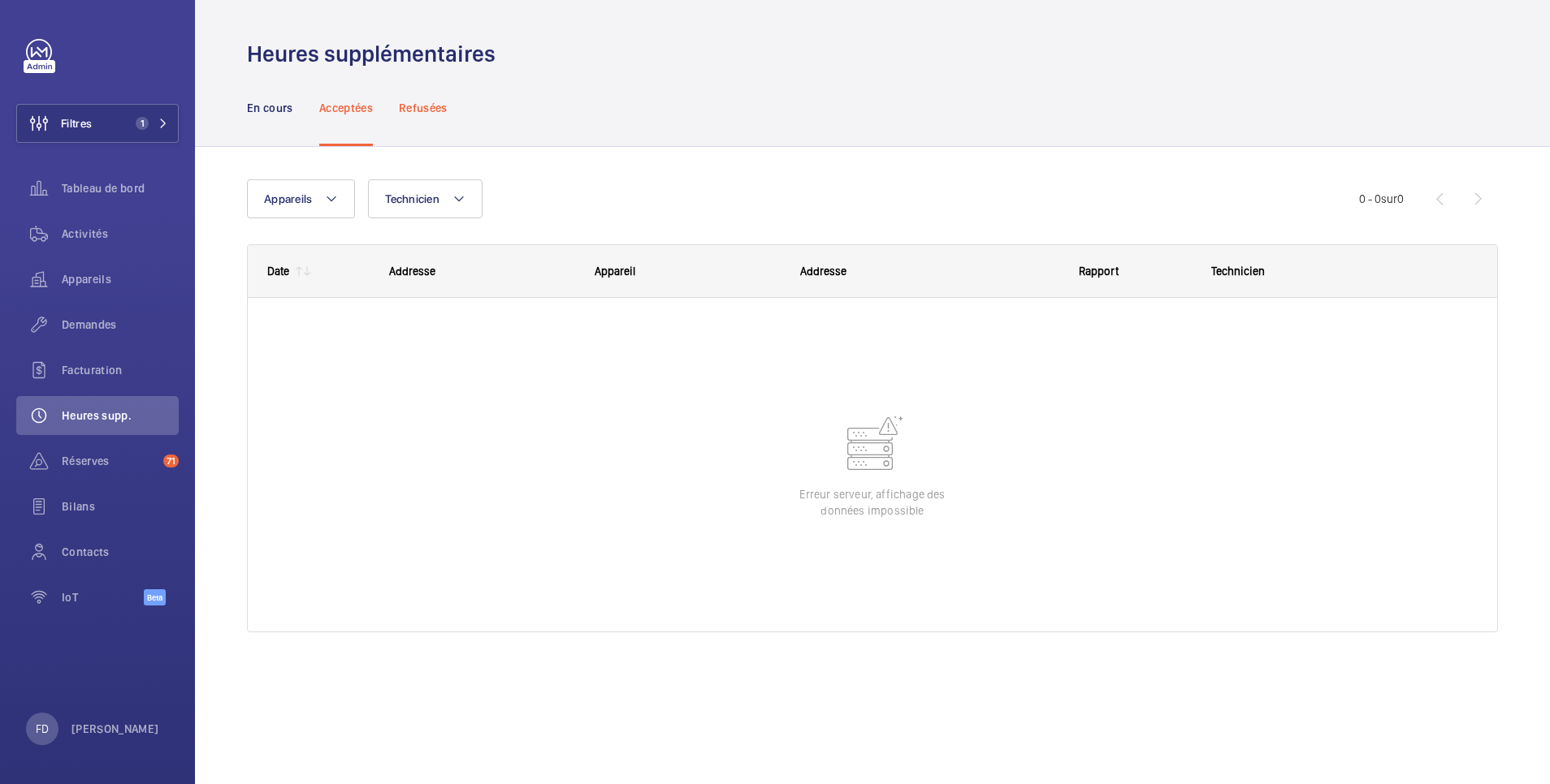
click at [429, 107] on p "Refusées" at bounding box center [422, 107] width 48 height 16
drag, startPoint x: 261, startPoint y: 107, endPoint x: 299, endPoint y: 117, distance: 39.3
click at [262, 107] on p "En cours" at bounding box center [269, 107] width 46 height 16
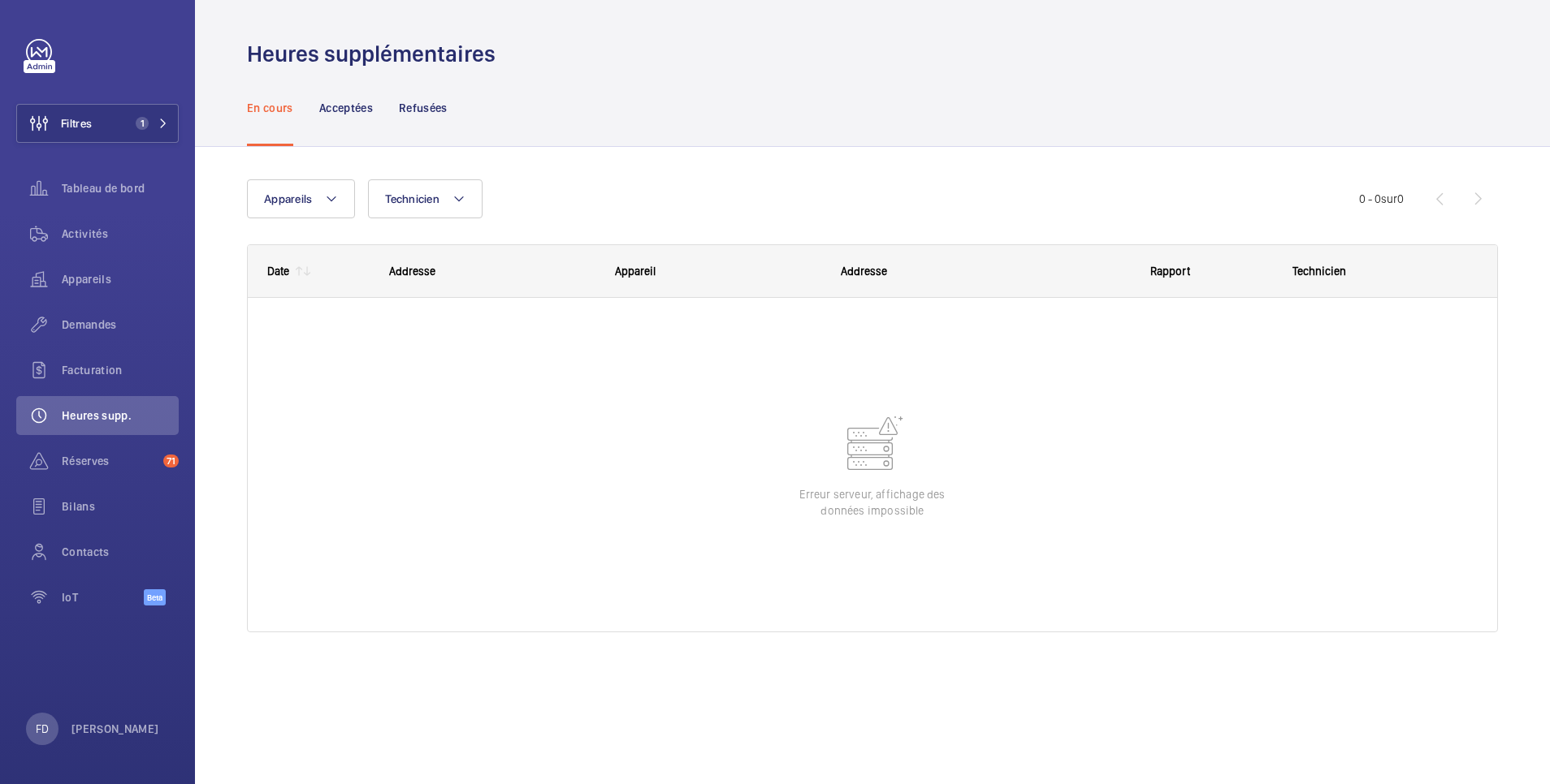
click at [554, 153] on div "Appareils Technicien Plus de filtres Réinitialiser tous les filtres 0 - 0 sur 0…" at bounding box center [872, 428] width 1355 height 563
click at [88, 457] on span "Réserves" at bounding box center [110, 461] width 95 height 16
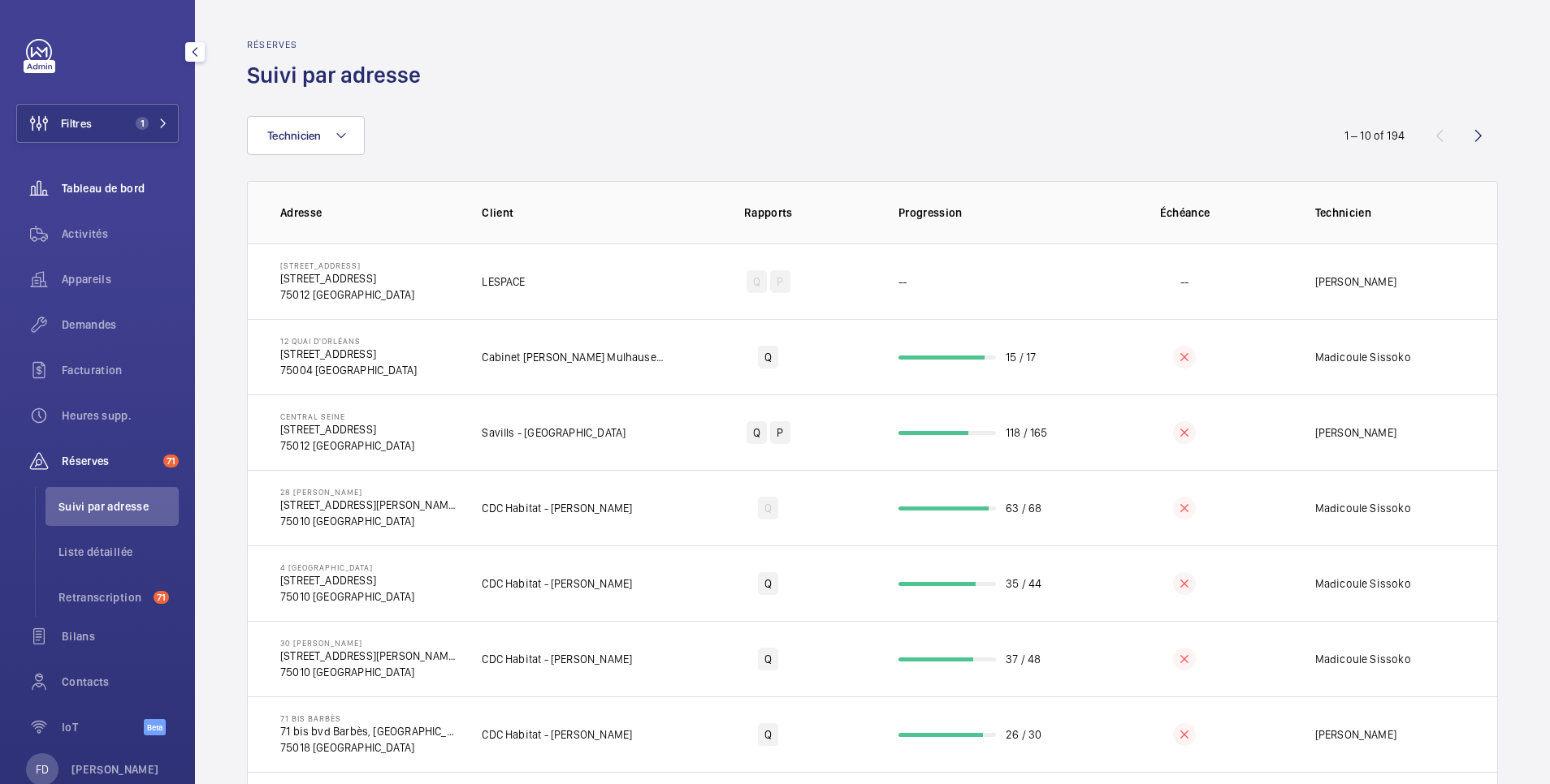
click at [95, 190] on span "Tableau de bord" at bounding box center [120, 188] width 117 height 16
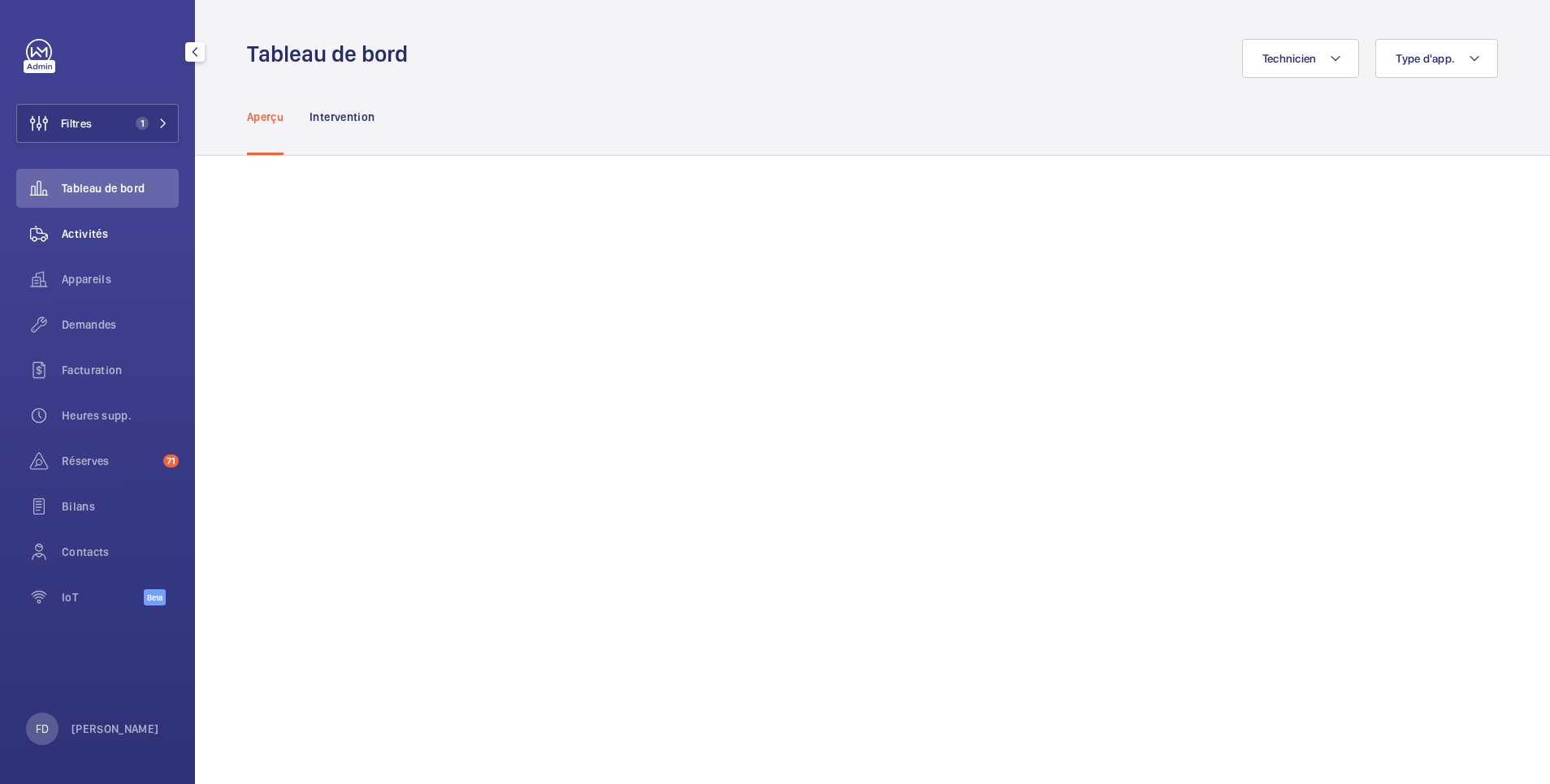
click at [88, 234] on span "Activités" at bounding box center [120, 234] width 117 height 16
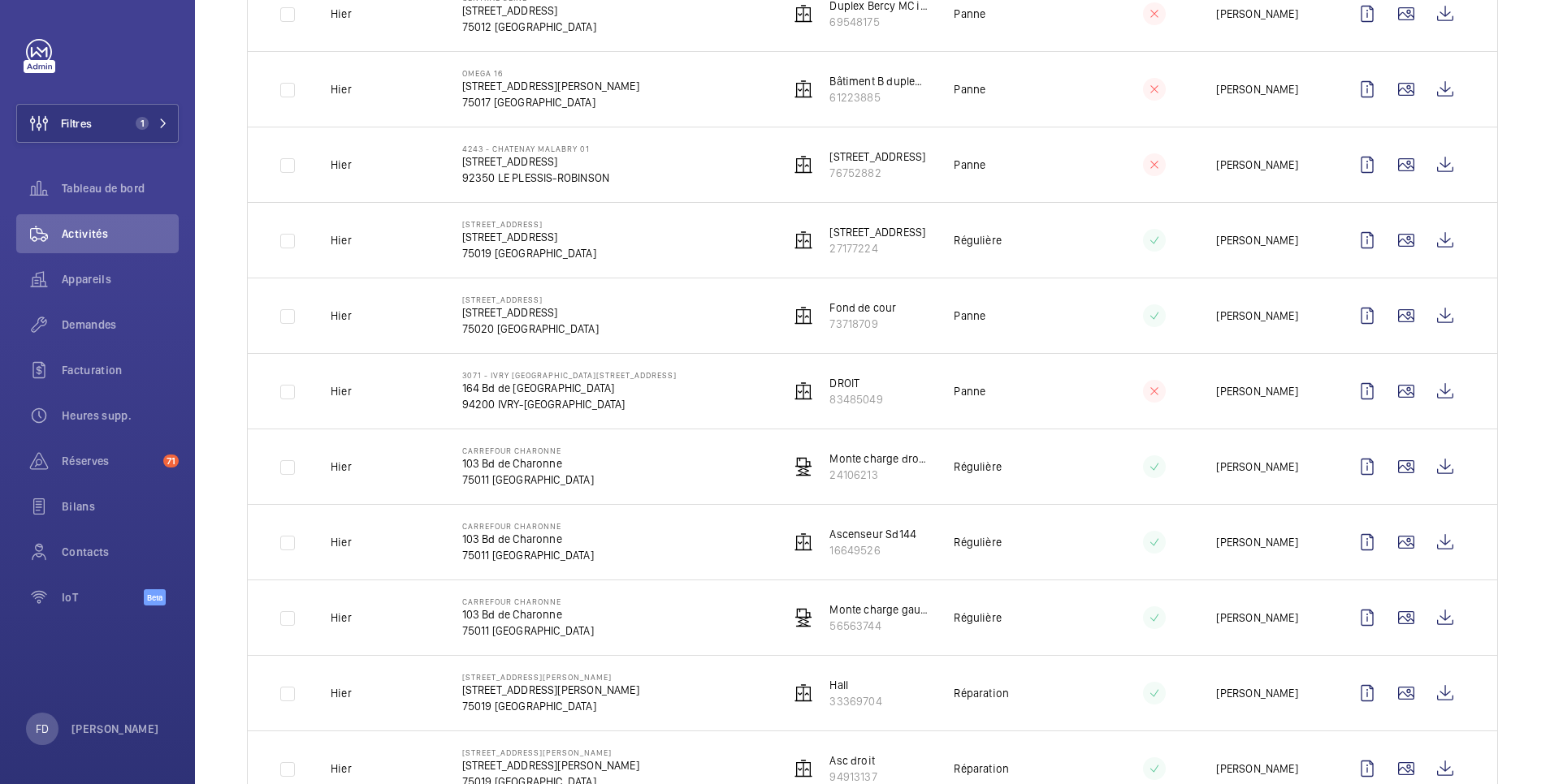
scroll to position [1836, 0]
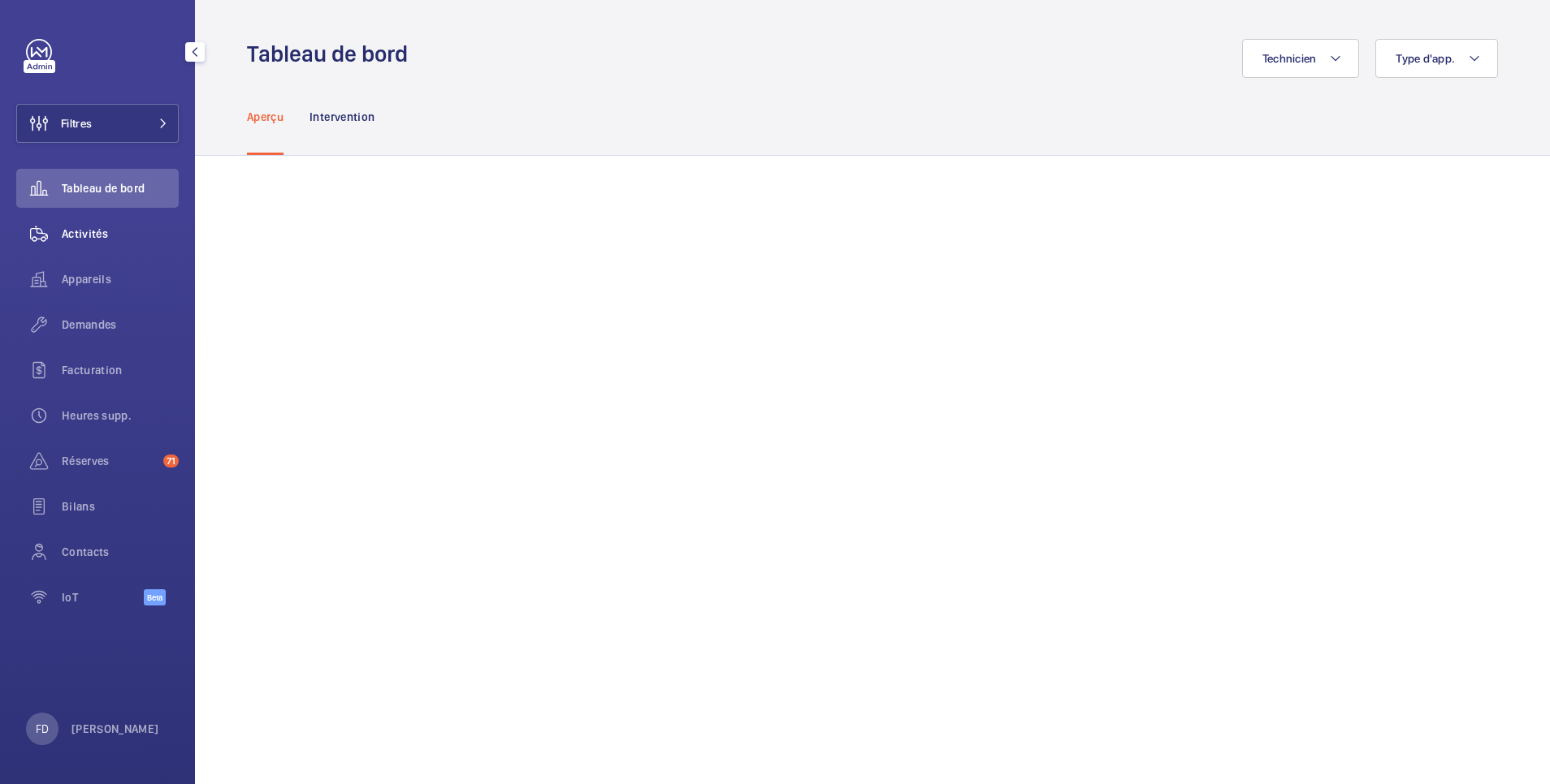
click at [95, 237] on span "Activités" at bounding box center [120, 234] width 117 height 16
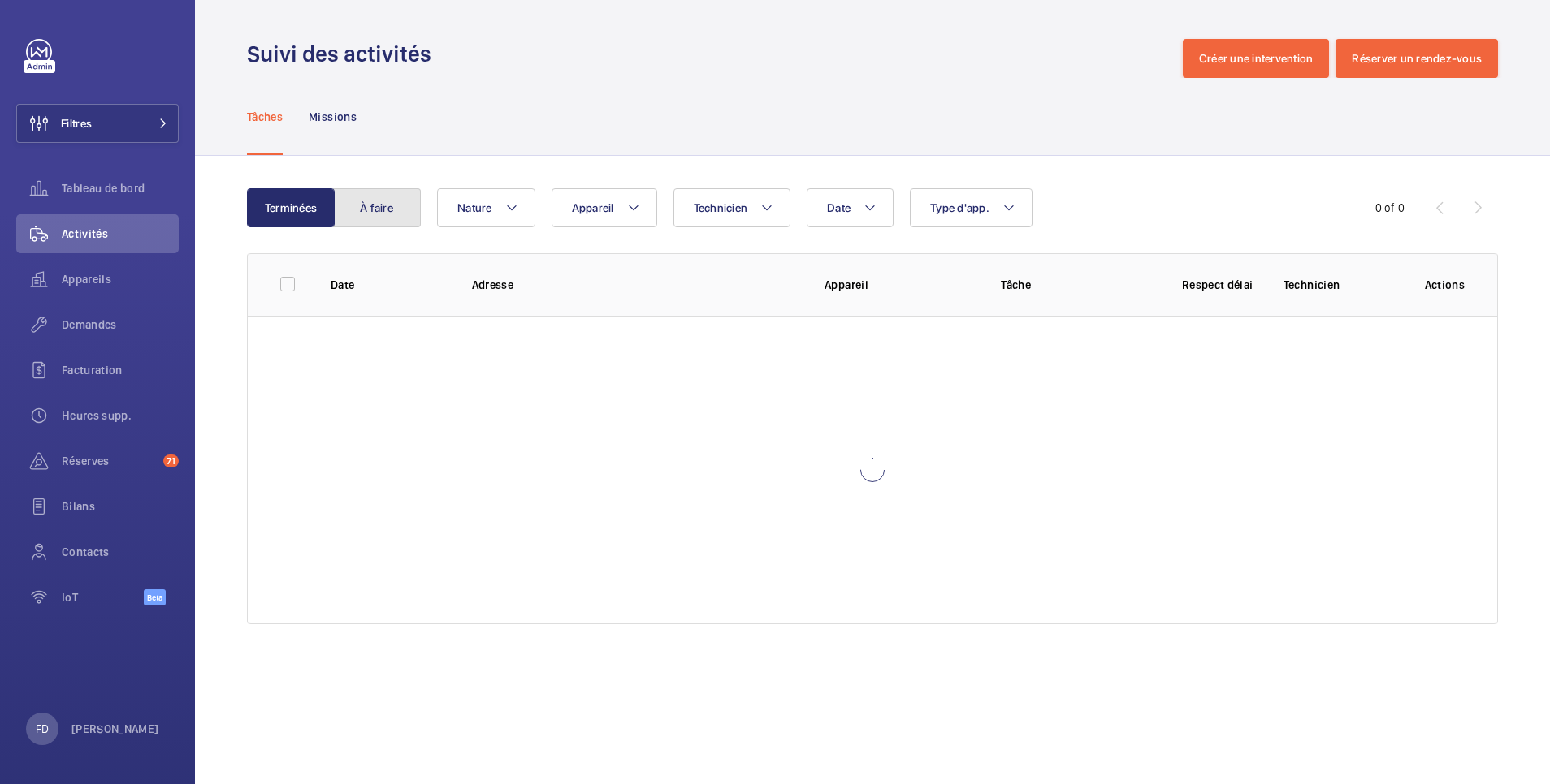
click at [387, 203] on button "À faire" at bounding box center [376, 208] width 88 height 39
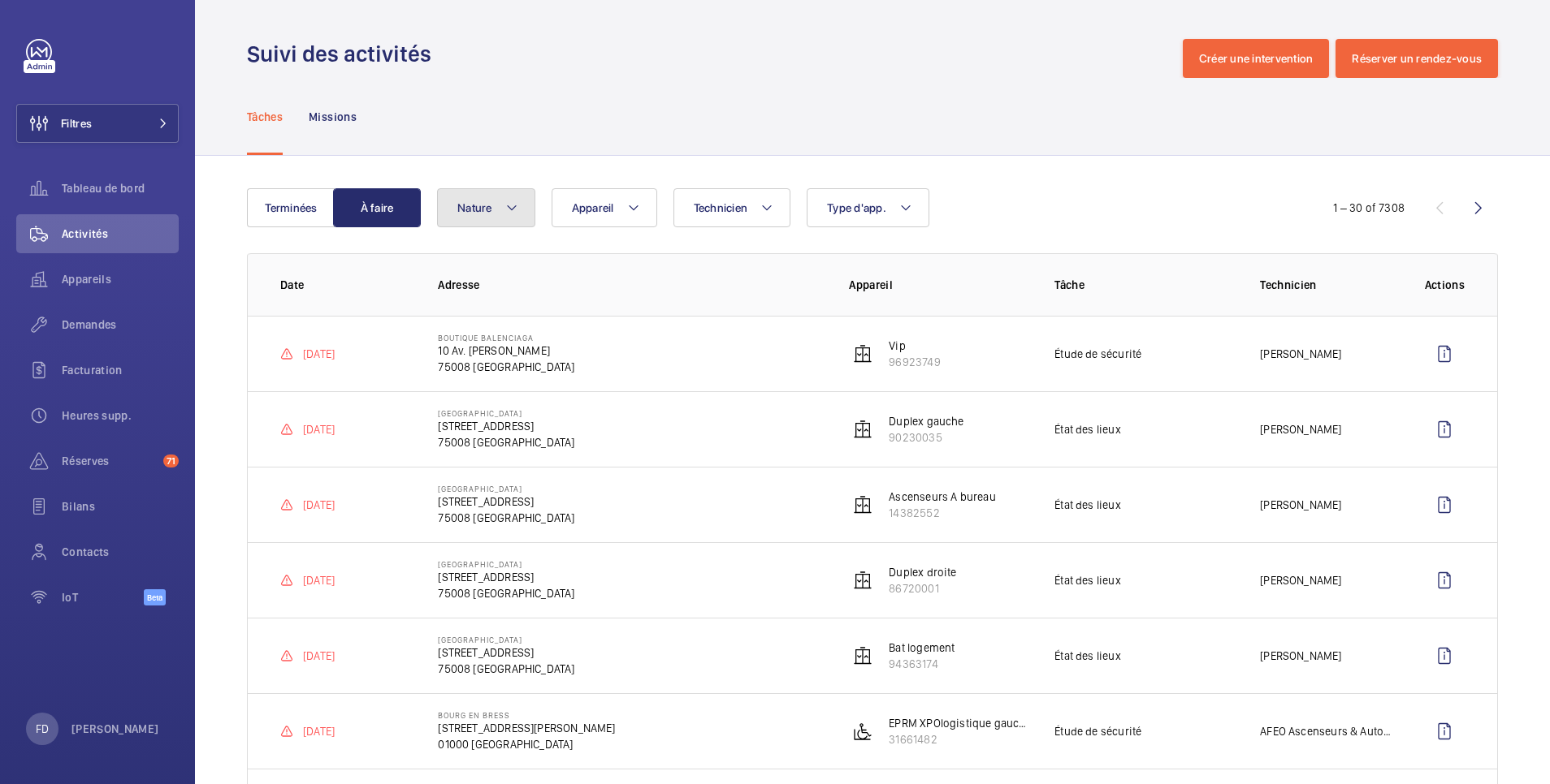
click at [512, 211] on mat-icon at bounding box center [511, 208] width 13 height 20
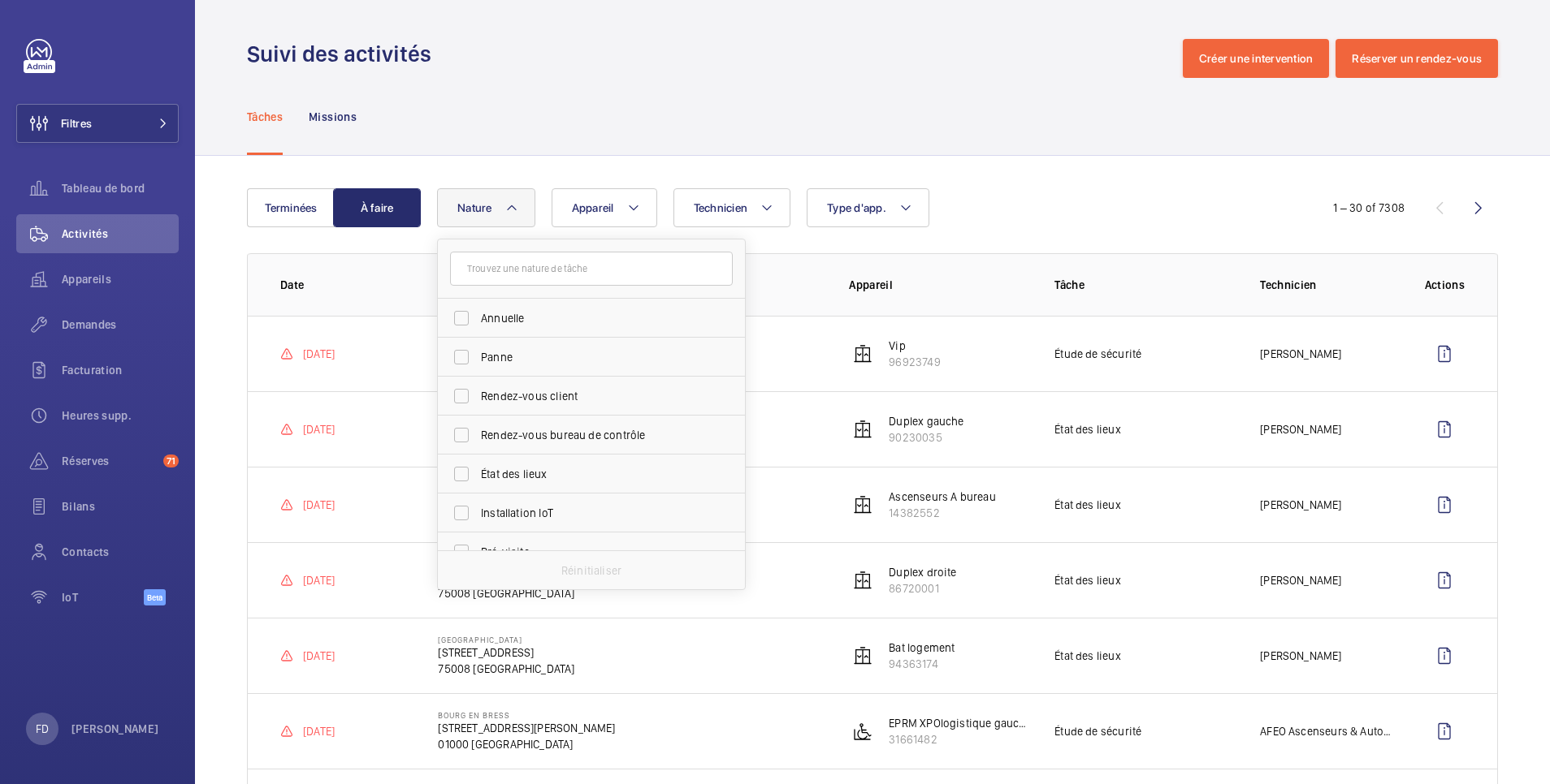
click at [945, 88] on div "Tâches Missions" at bounding box center [872, 116] width 1251 height 77
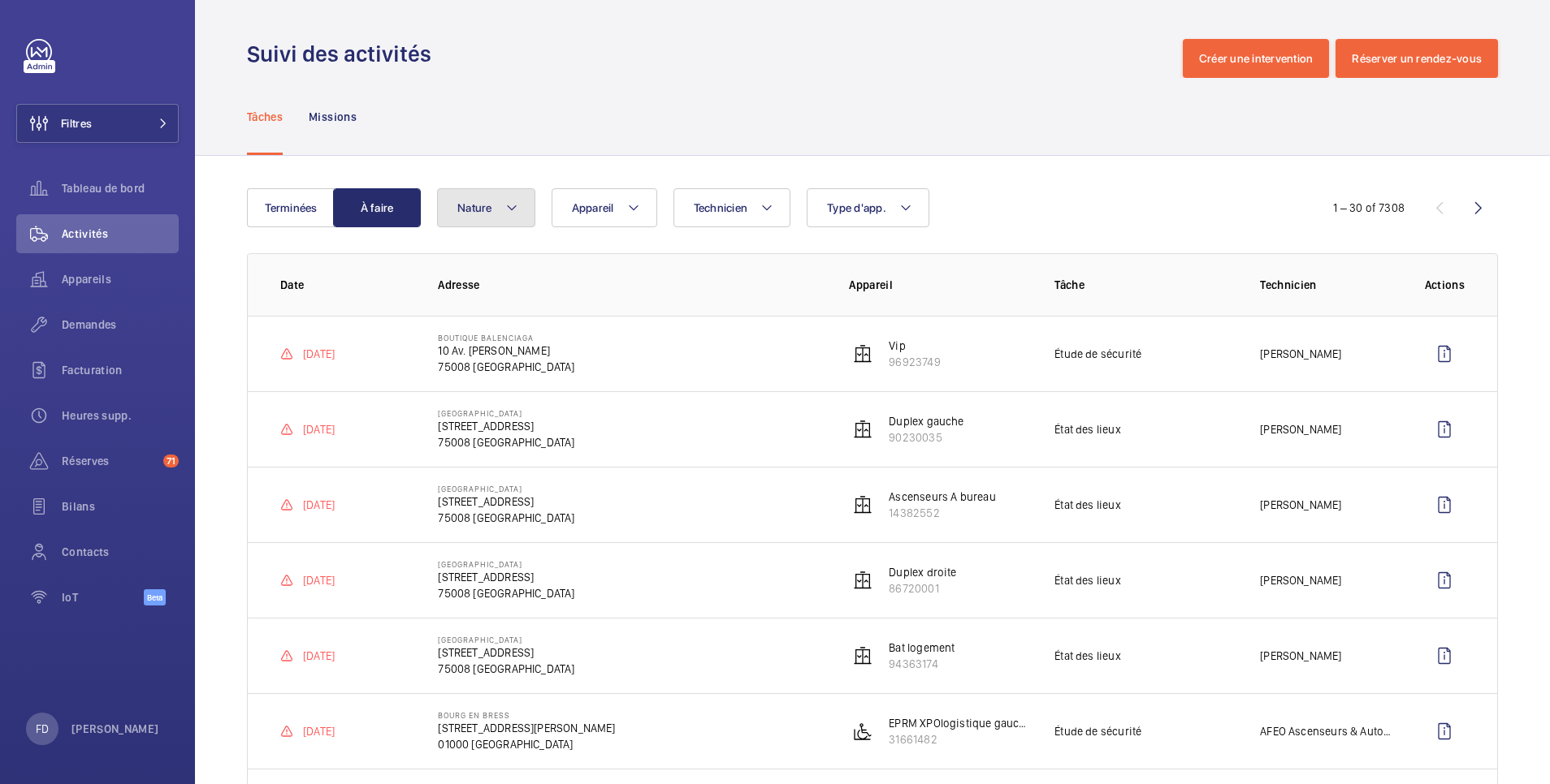
click at [488, 207] on span "Nature" at bounding box center [474, 207] width 35 height 13
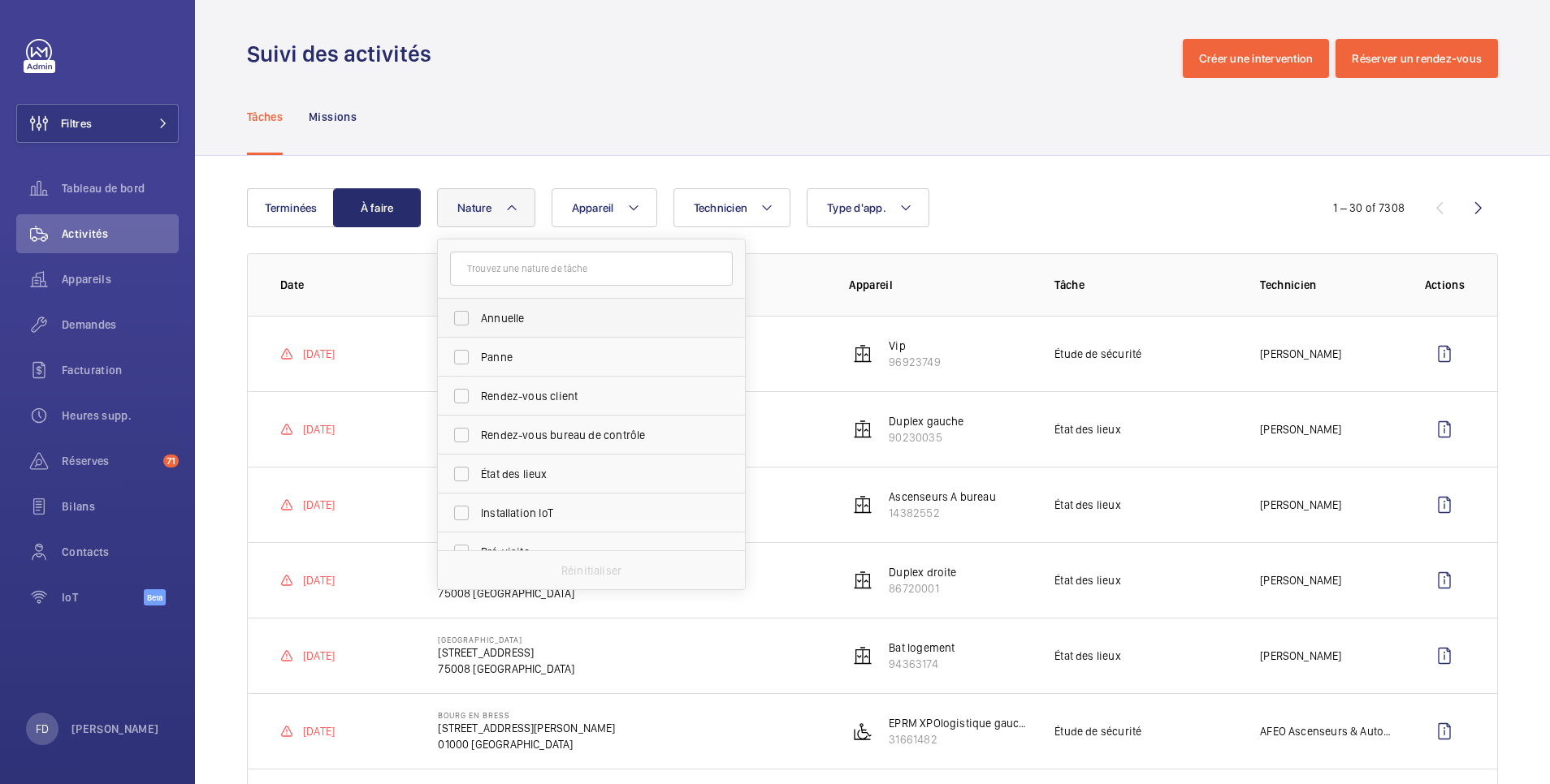
click at [526, 331] on label "Annuelle" at bounding box center [579, 319] width 282 height 39
click at [478, 331] on input "Annuelle" at bounding box center [461, 318] width 33 height 33
checkbox input "true"
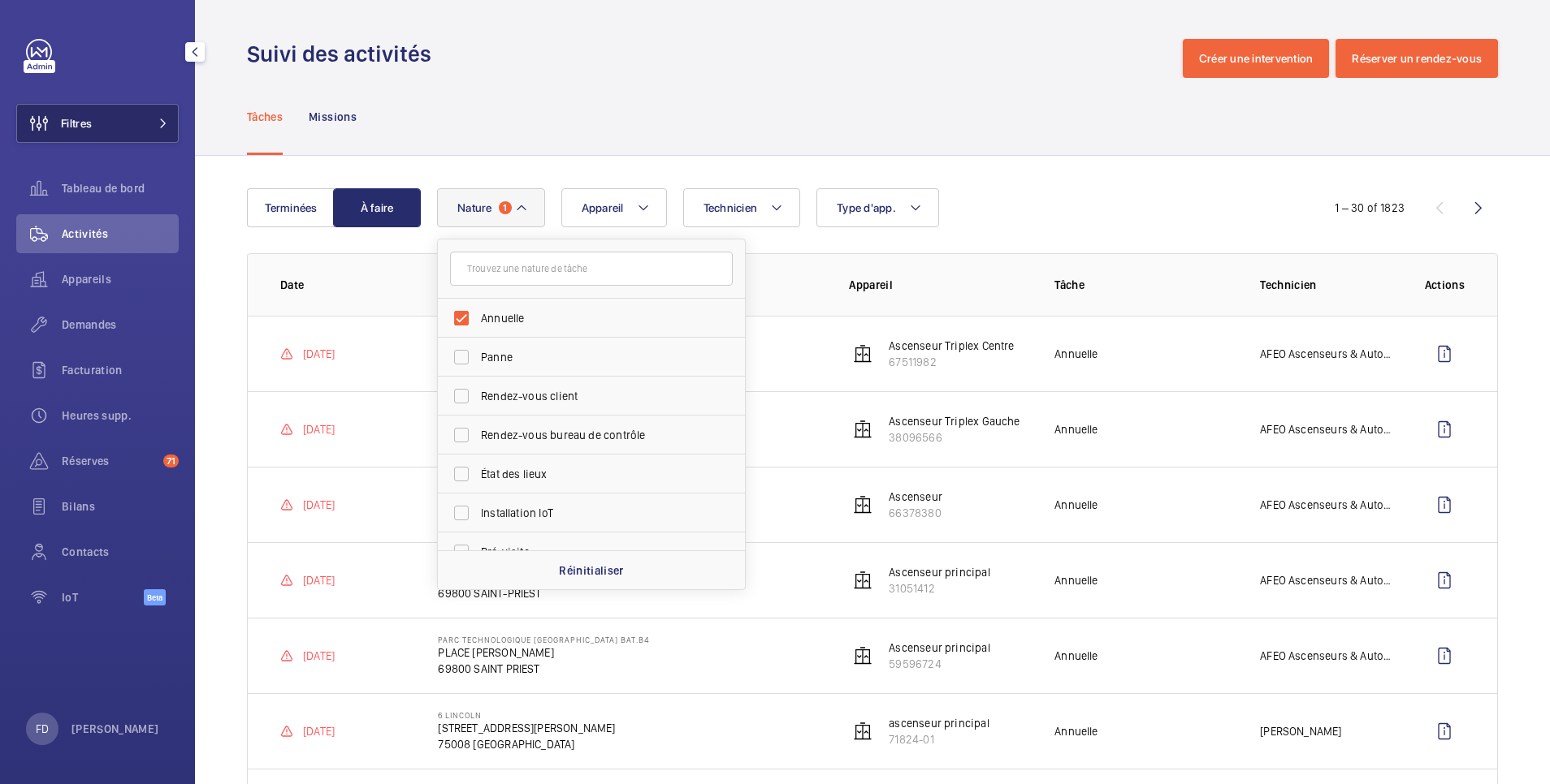
click at [120, 128] on button "Filtres" at bounding box center [97, 123] width 163 height 39
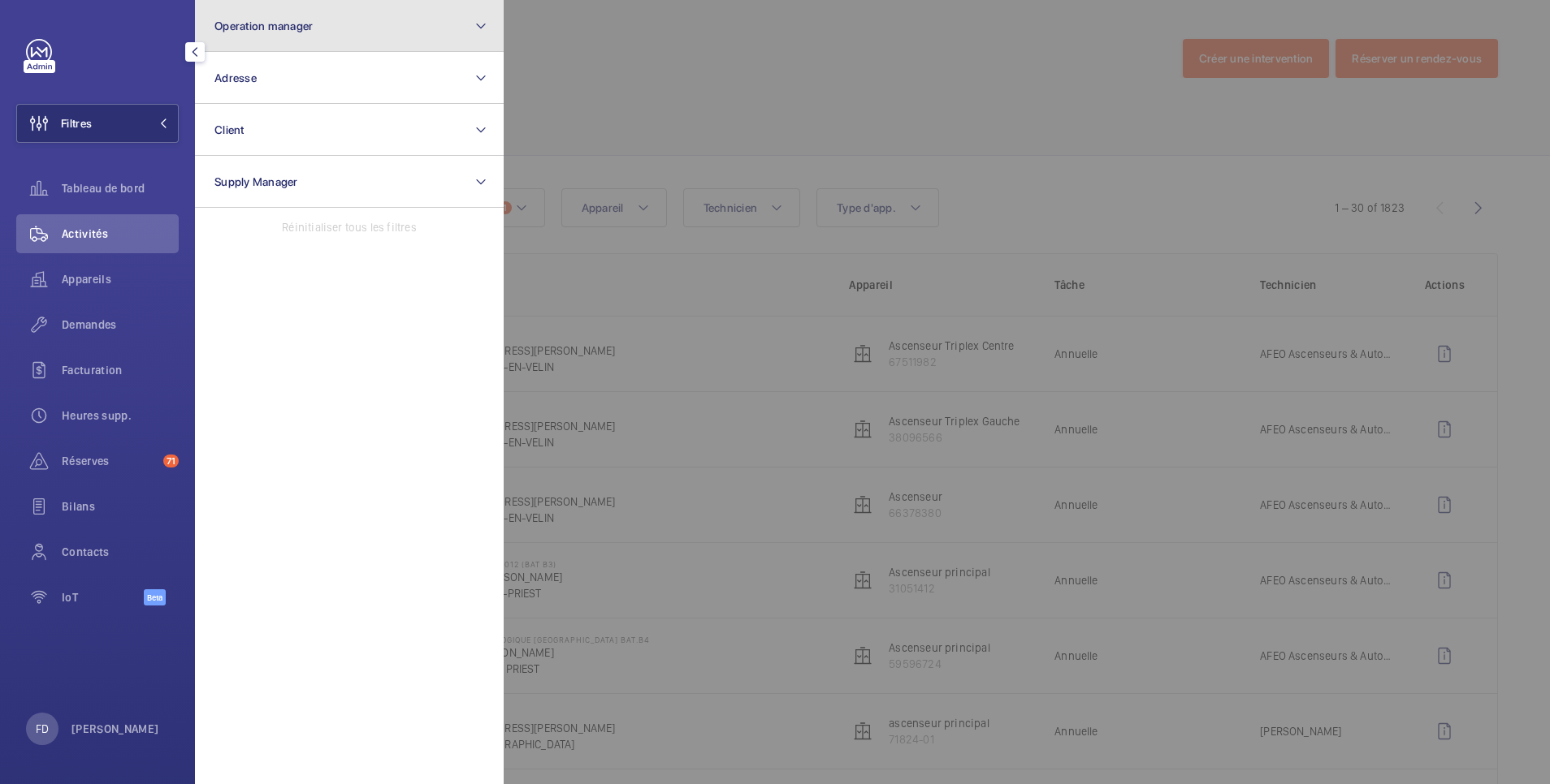
click at [262, 30] on span "Operation manager" at bounding box center [263, 26] width 99 height 13
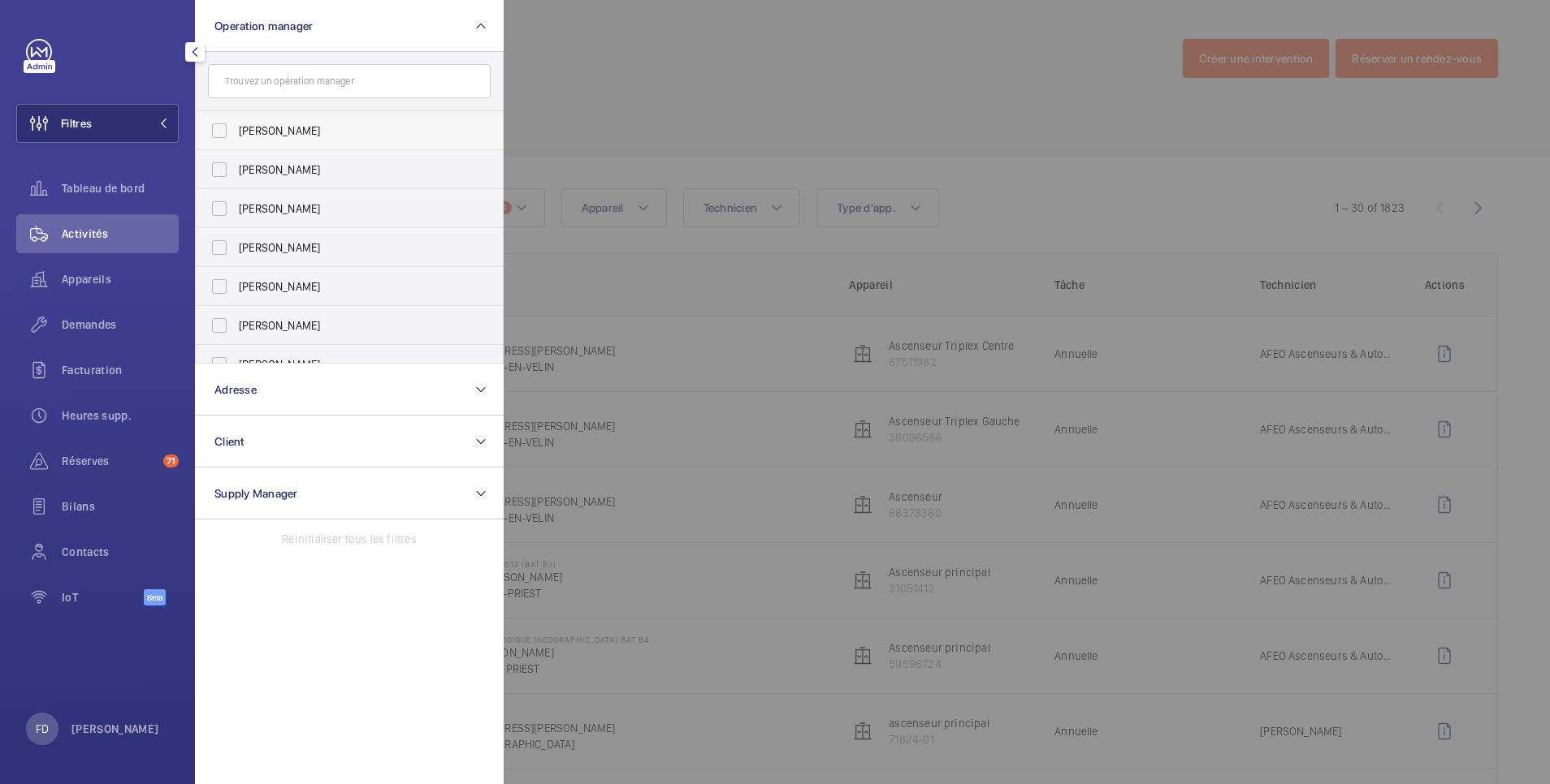
click at [260, 130] on span "[PERSON_NAME]" at bounding box center [350, 130] width 223 height 16
click at [236, 130] on input "[PERSON_NAME]" at bounding box center [219, 130] width 33 height 33
checkbox input "true"
click at [651, 66] on div at bounding box center [1278, 392] width 1550 height 784
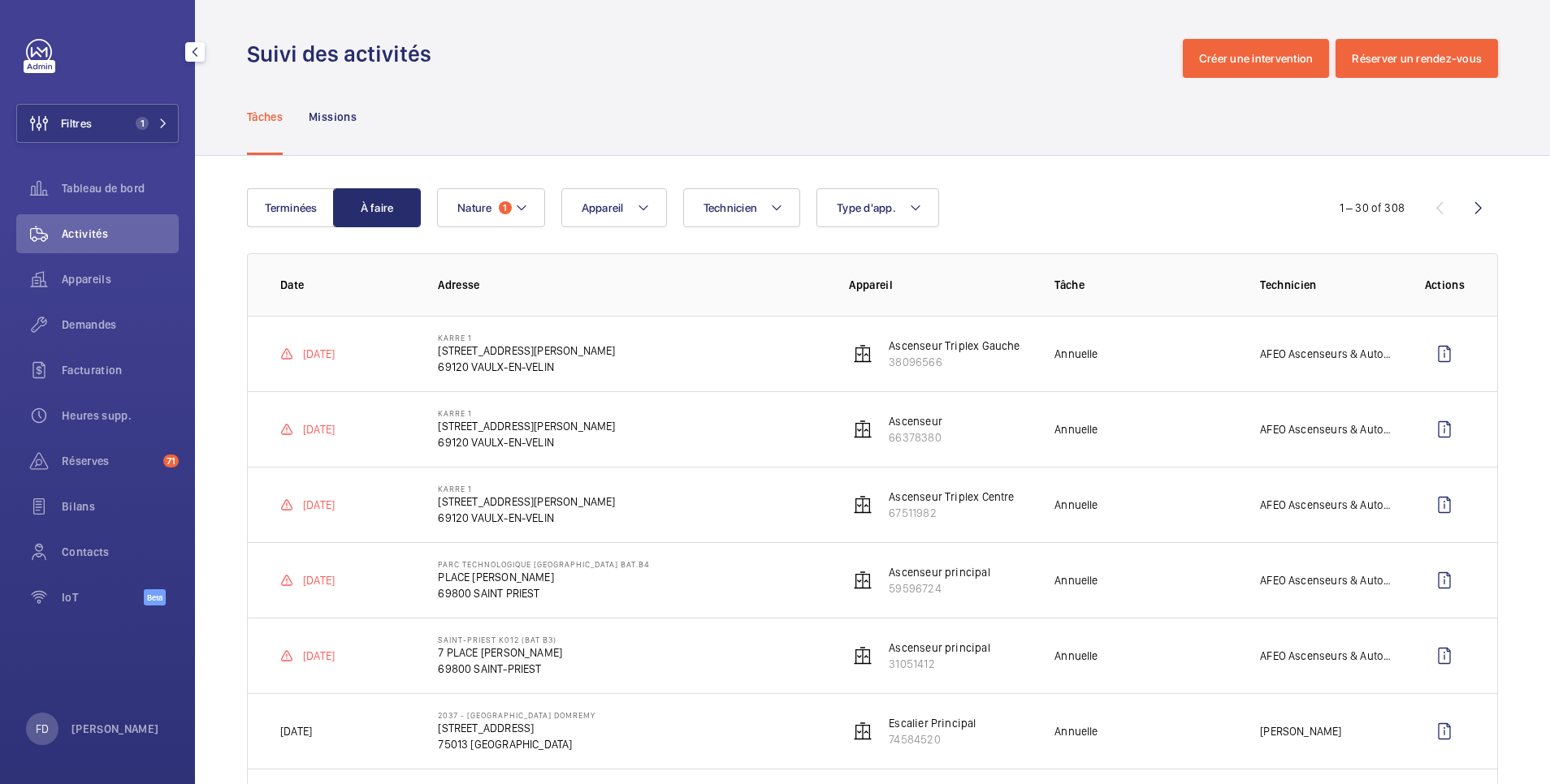
click at [578, 277] on p "Adresse" at bounding box center [630, 285] width 385 height 16
click at [525, 204] on mat-icon at bounding box center [521, 208] width 13 height 20
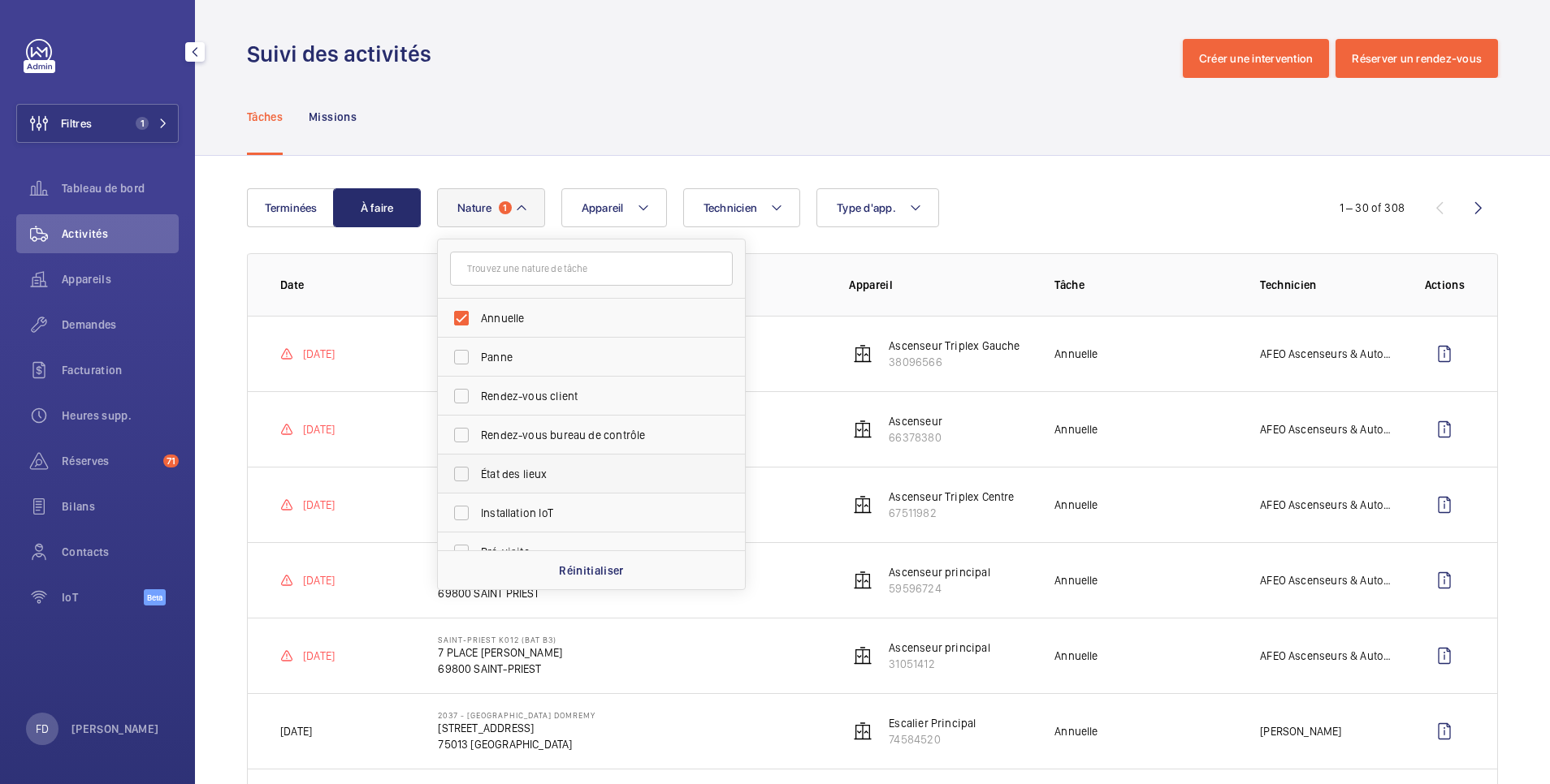
scroll to position [254, 0]
click at [517, 371] on span "Régulière" at bounding box center [592, 375] width 223 height 16
click at [478, 371] on input "Régulière" at bounding box center [461, 375] width 33 height 33
checkbox input "true"
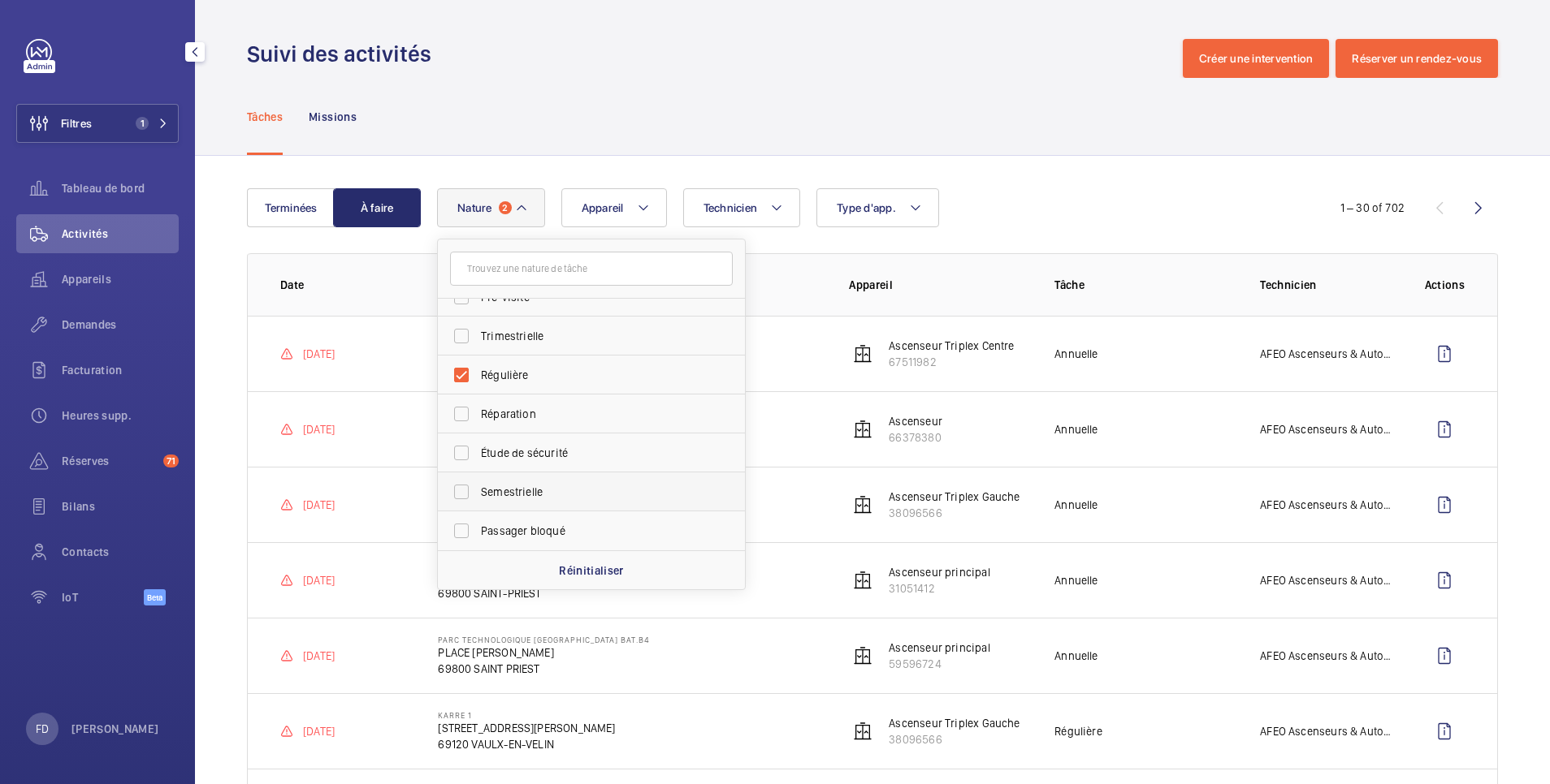
click at [510, 489] on span "Semestrielle" at bounding box center [592, 492] width 223 height 16
click at [478, 489] on input "Semestrielle" at bounding box center [461, 491] width 33 height 33
checkbox input "true"
click at [1007, 100] on div "Tâches Missions" at bounding box center [872, 116] width 1251 height 77
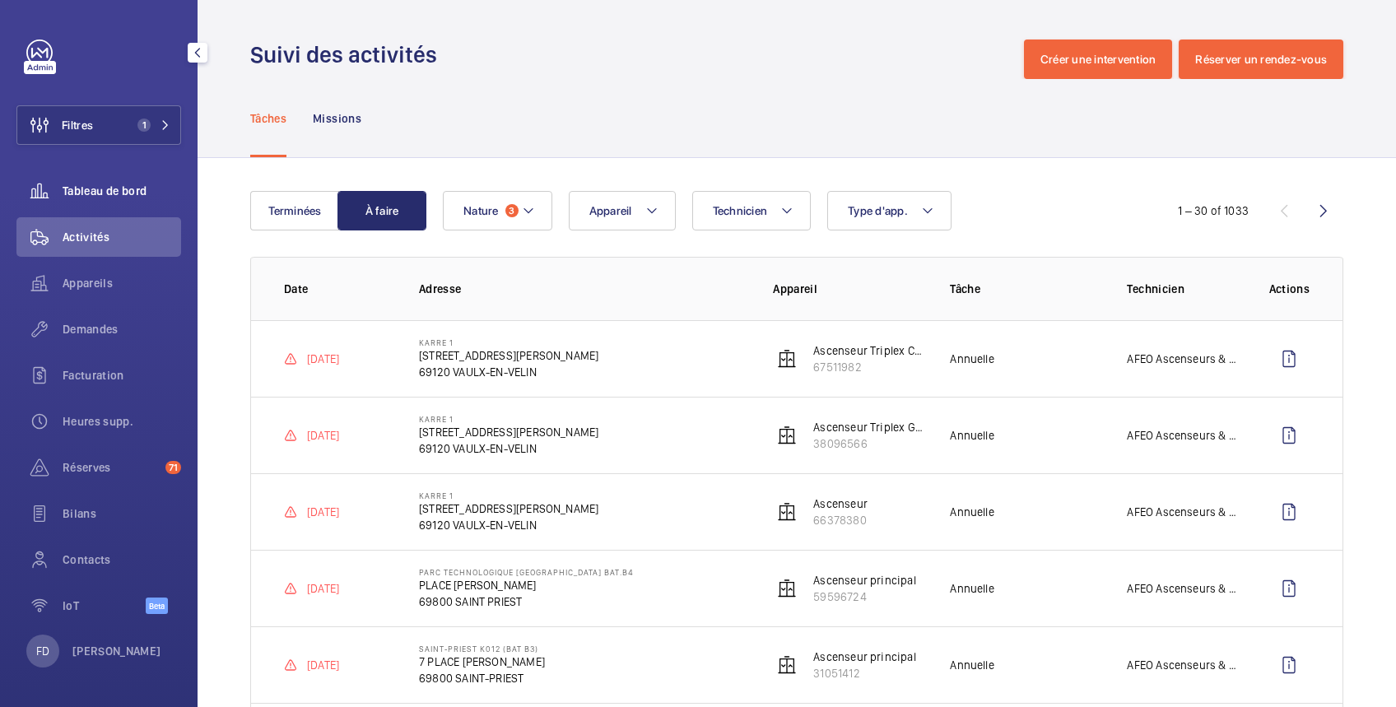
click at [125, 191] on span "Tableau de bord" at bounding box center [122, 191] width 119 height 16
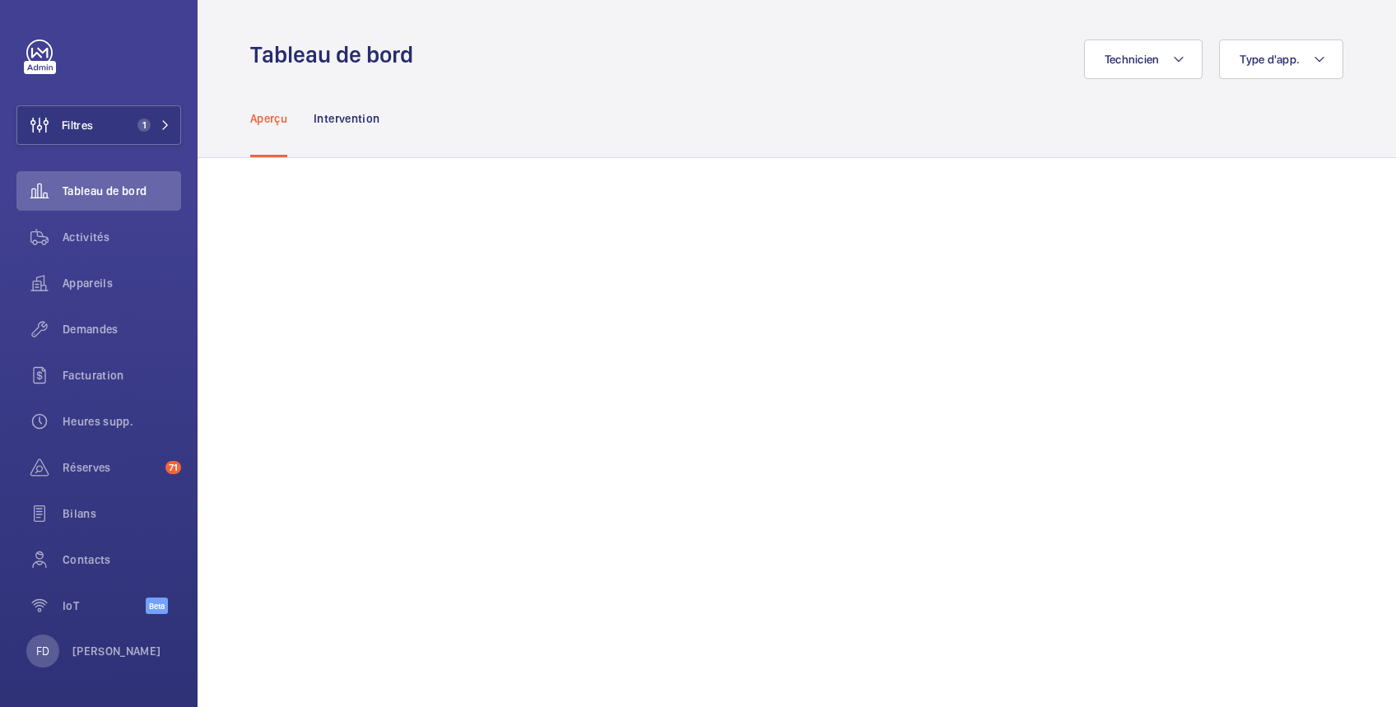
click at [755, 58] on div "Technicien Type d'app." at bounding box center [883, 60] width 920 height 40
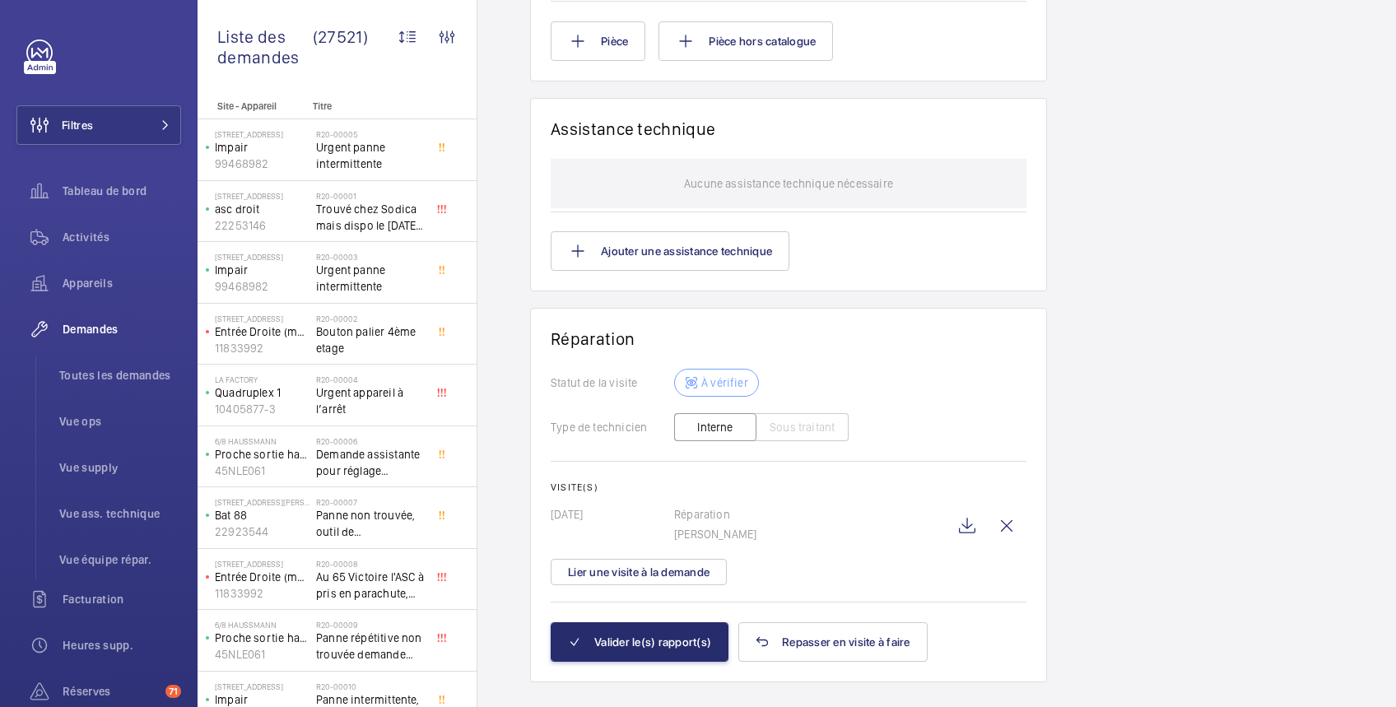
scroll to position [1715, 0]
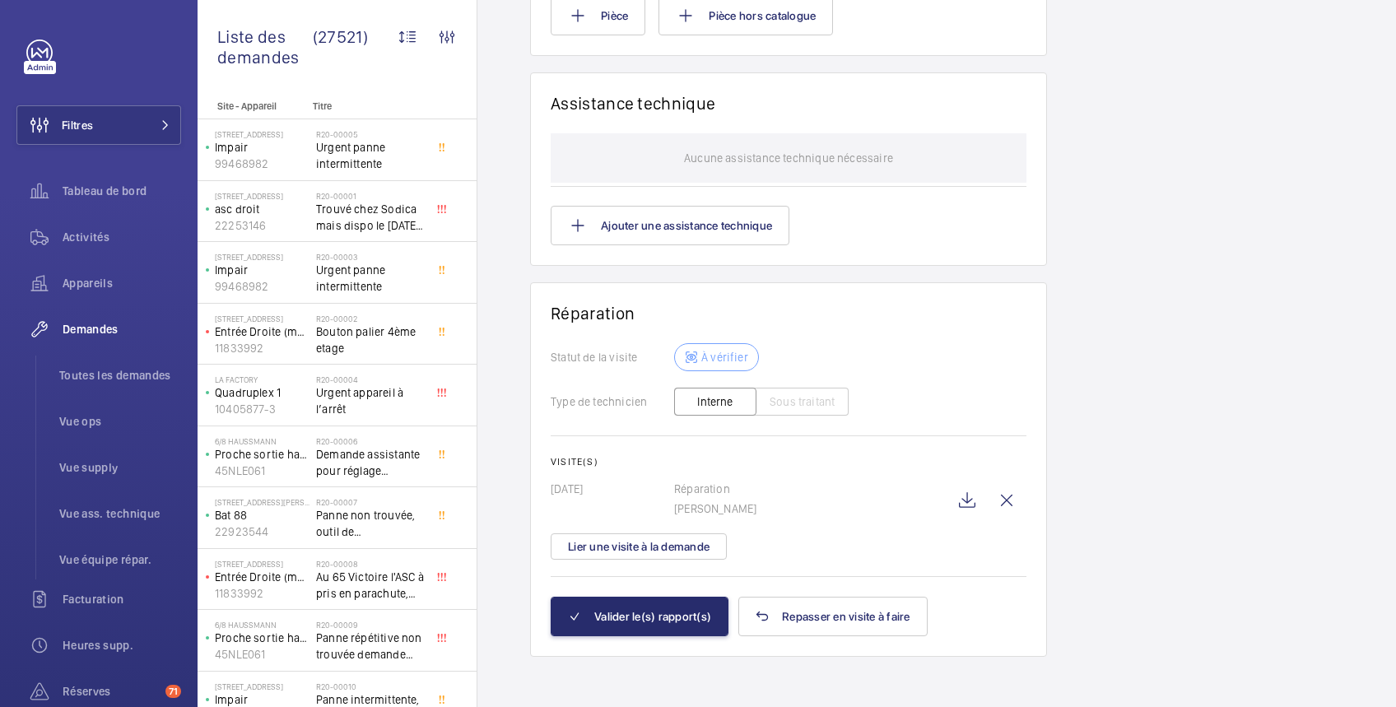
drag, startPoint x: 621, startPoint y: 487, endPoint x: 529, endPoint y: 489, distance: 91.4
click at [530, 489] on wm-front-card "Réparation Statut de la visite À vérifier Type de technicien Interne Sous trait…" at bounding box center [788, 469] width 517 height 374
copy p "15/07/2025"
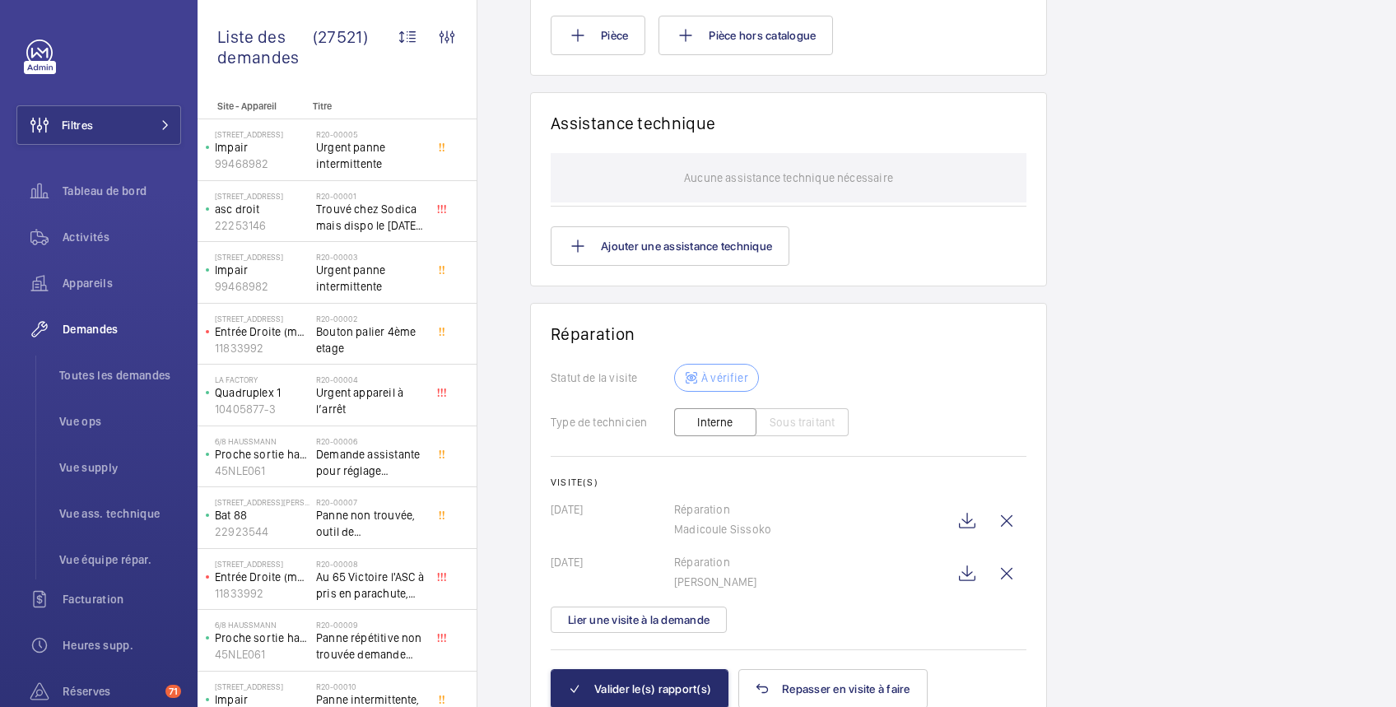
scroll to position [1298, 0]
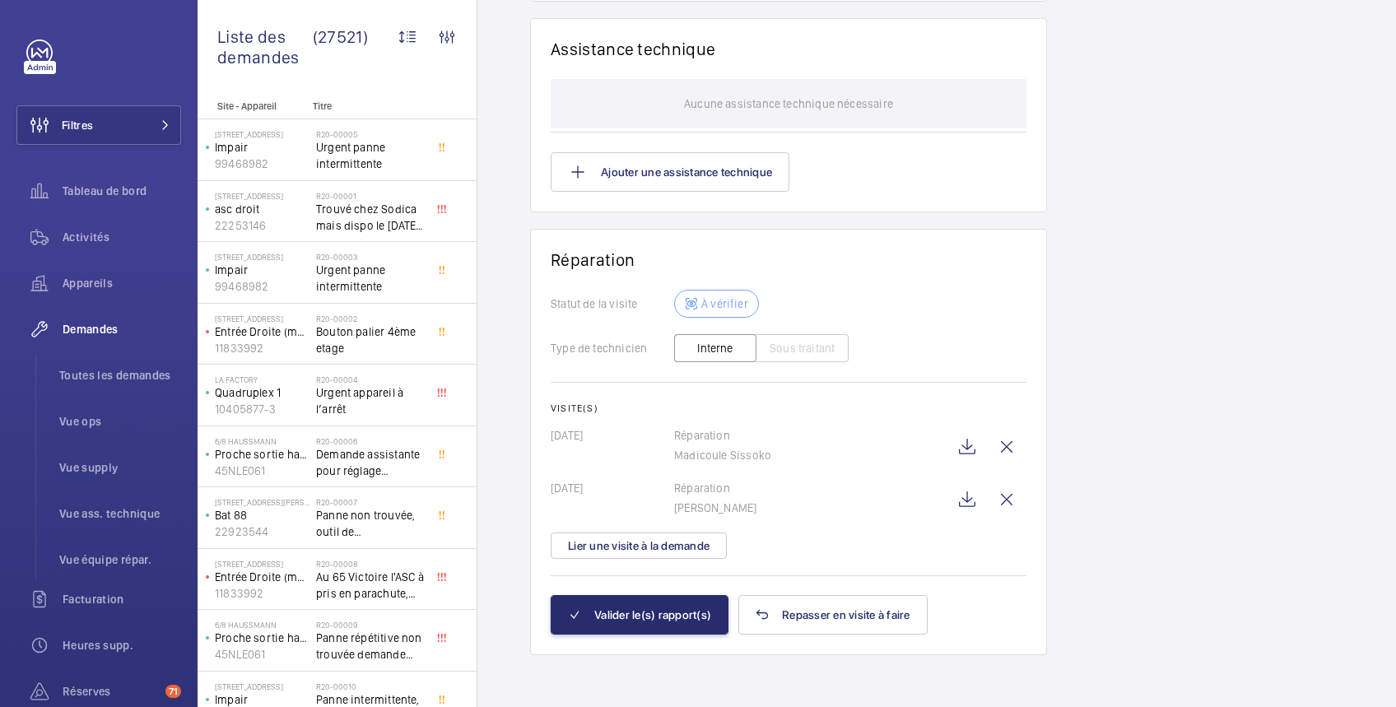
drag, startPoint x: 611, startPoint y: 488, endPoint x: 529, endPoint y: 489, distance: 81.5
click at [530, 489] on wm-front-card "Réparation Statut de la visite À vérifier Type de technicien Interne Sous trait…" at bounding box center [788, 442] width 517 height 426
copy p "20/06/2025"
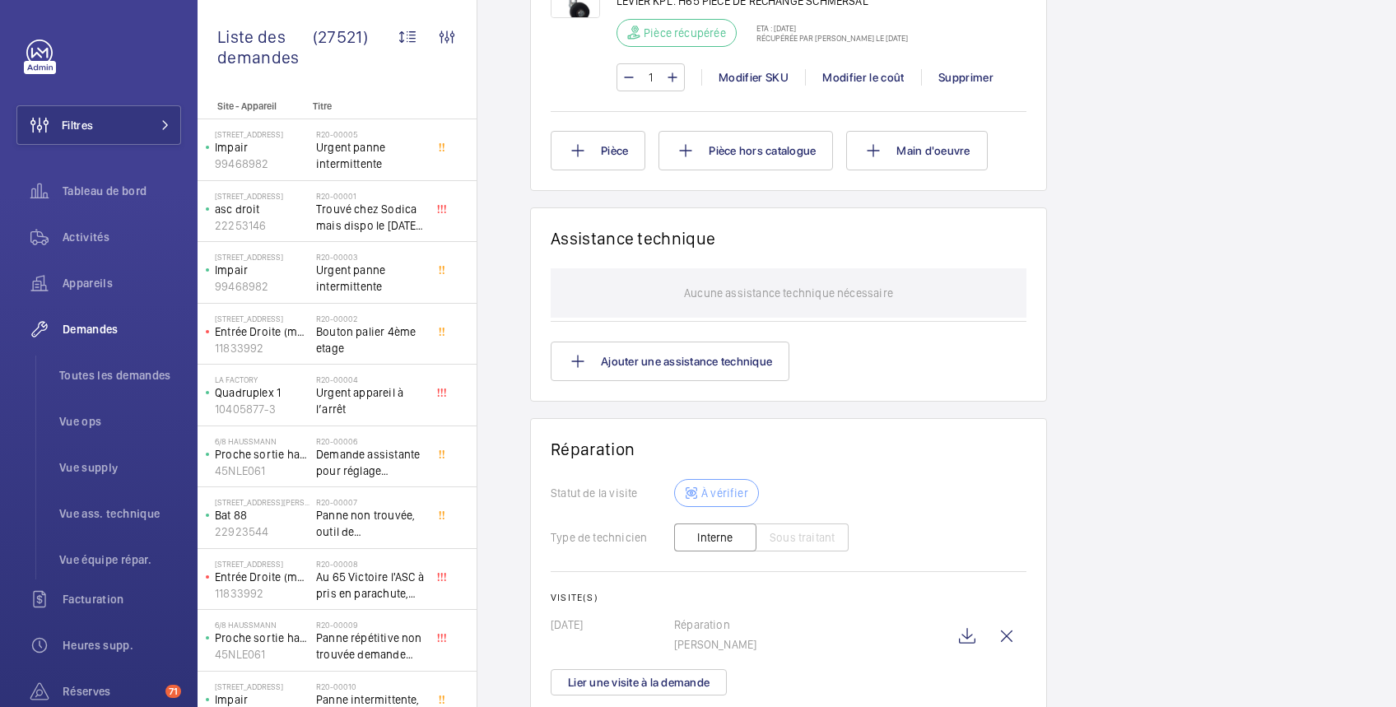
scroll to position [1356, 0]
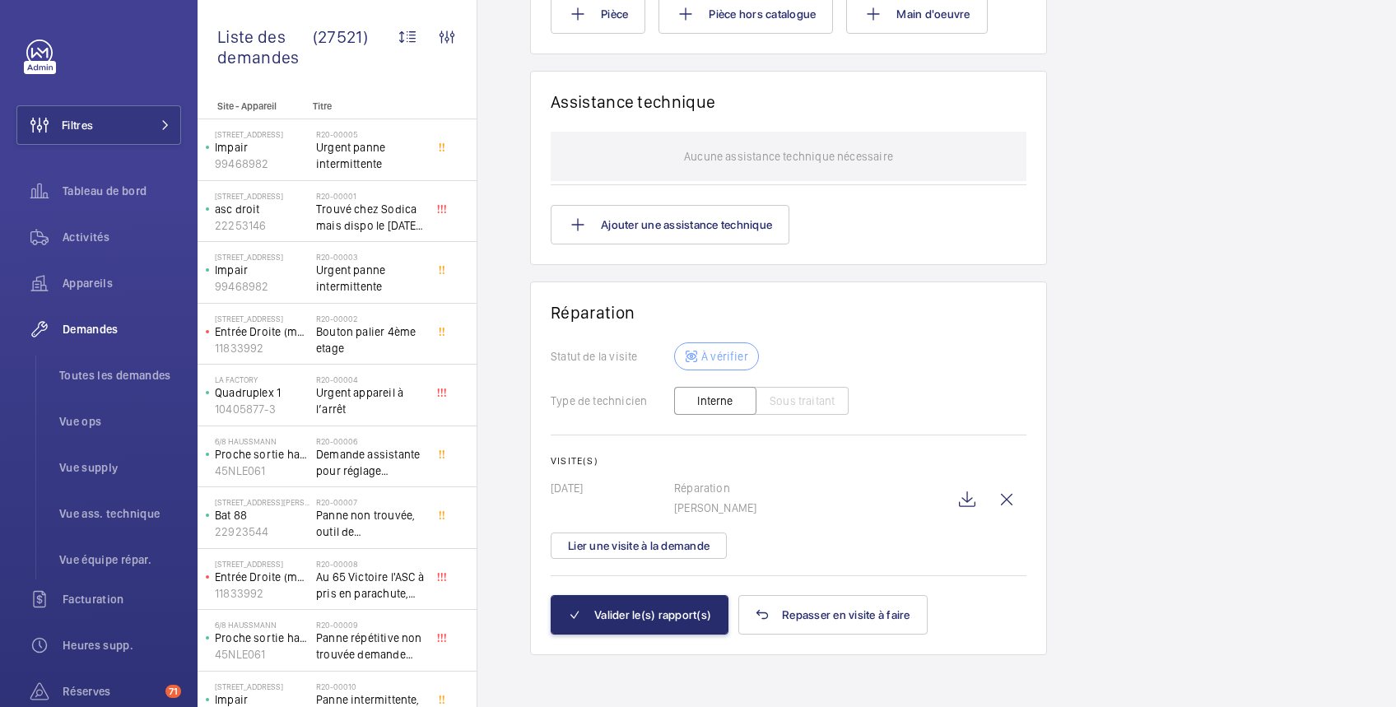
drag, startPoint x: 626, startPoint y: 481, endPoint x: 547, endPoint y: 487, distance: 78.5
click at [547, 487] on wm-front-card "Réparation Statut de la visite À vérifier Type de technicien Interne Sous trait…" at bounding box center [788, 469] width 517 height 374
copy p "[DATE]"
